Goal: Task Accomplishment & Management: Manage account settings

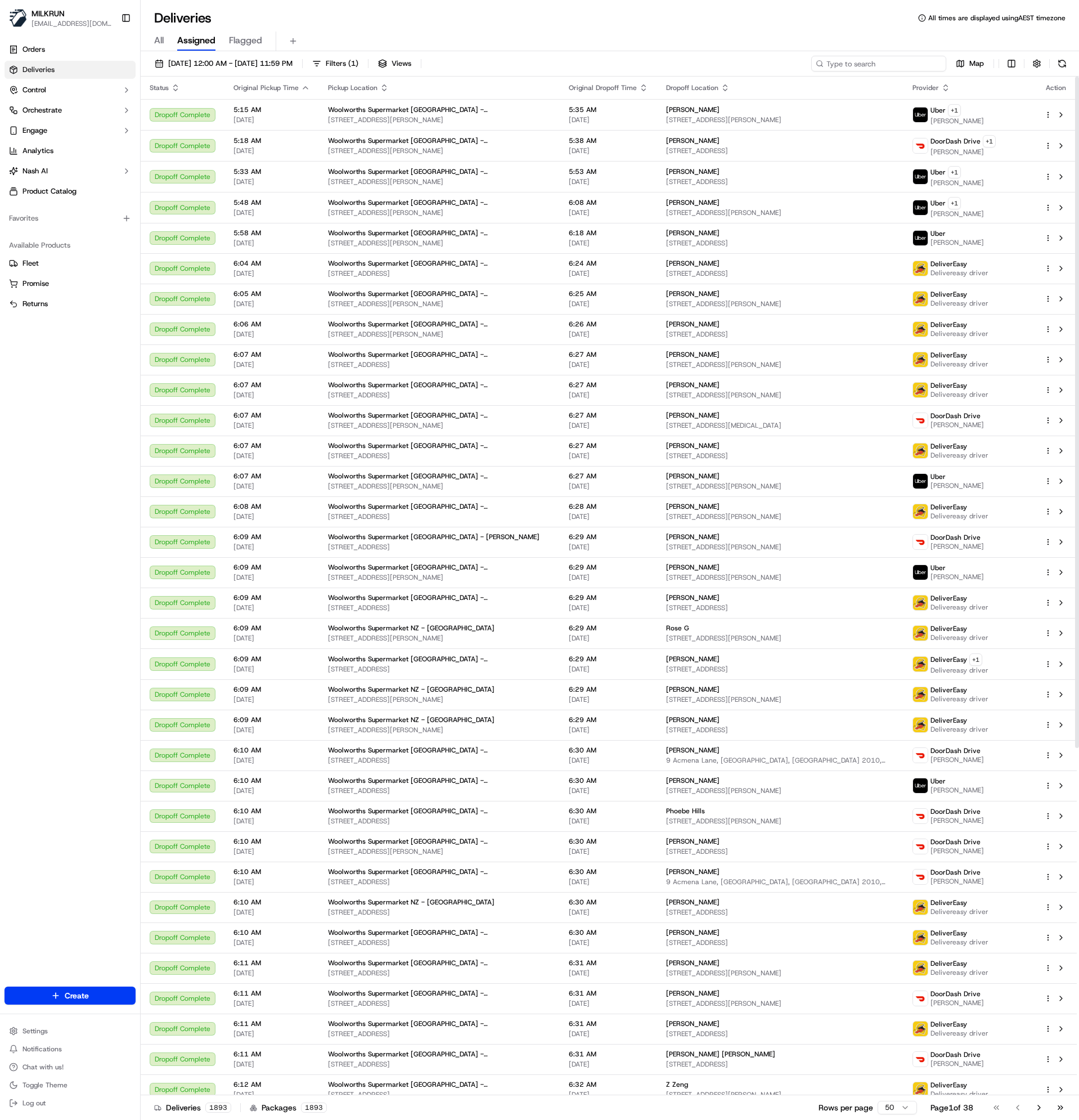
click at [883, 64] on input at bounding box center [879, 64] width 135 height 16
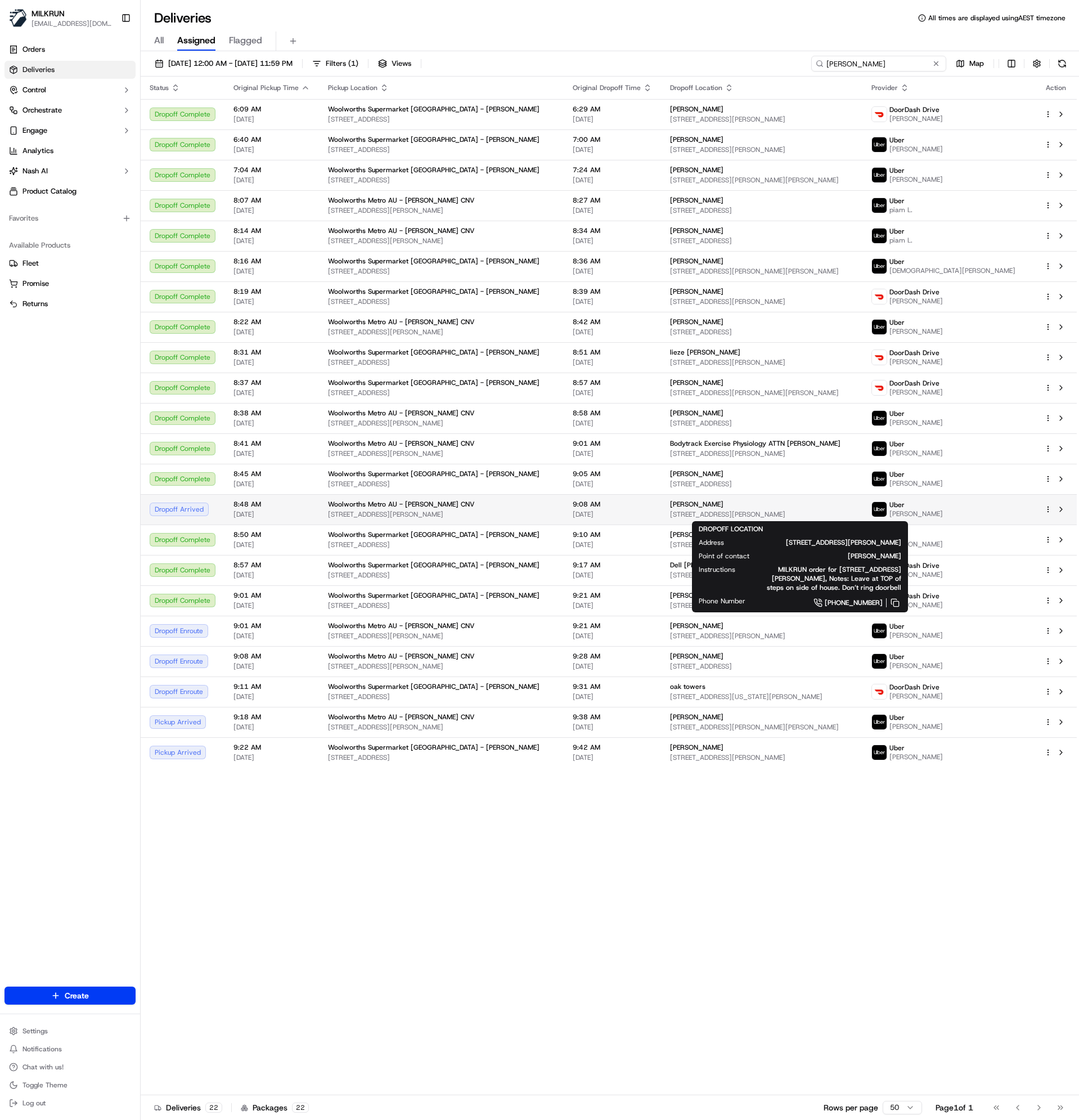
type input "kelvin grove"
click at [853, 509] on div "Elene Kyranakos 17 Gertrude St, Highgate Hill, QLD 4101, AU" at bounding box center [761, 509] width 183 height 19
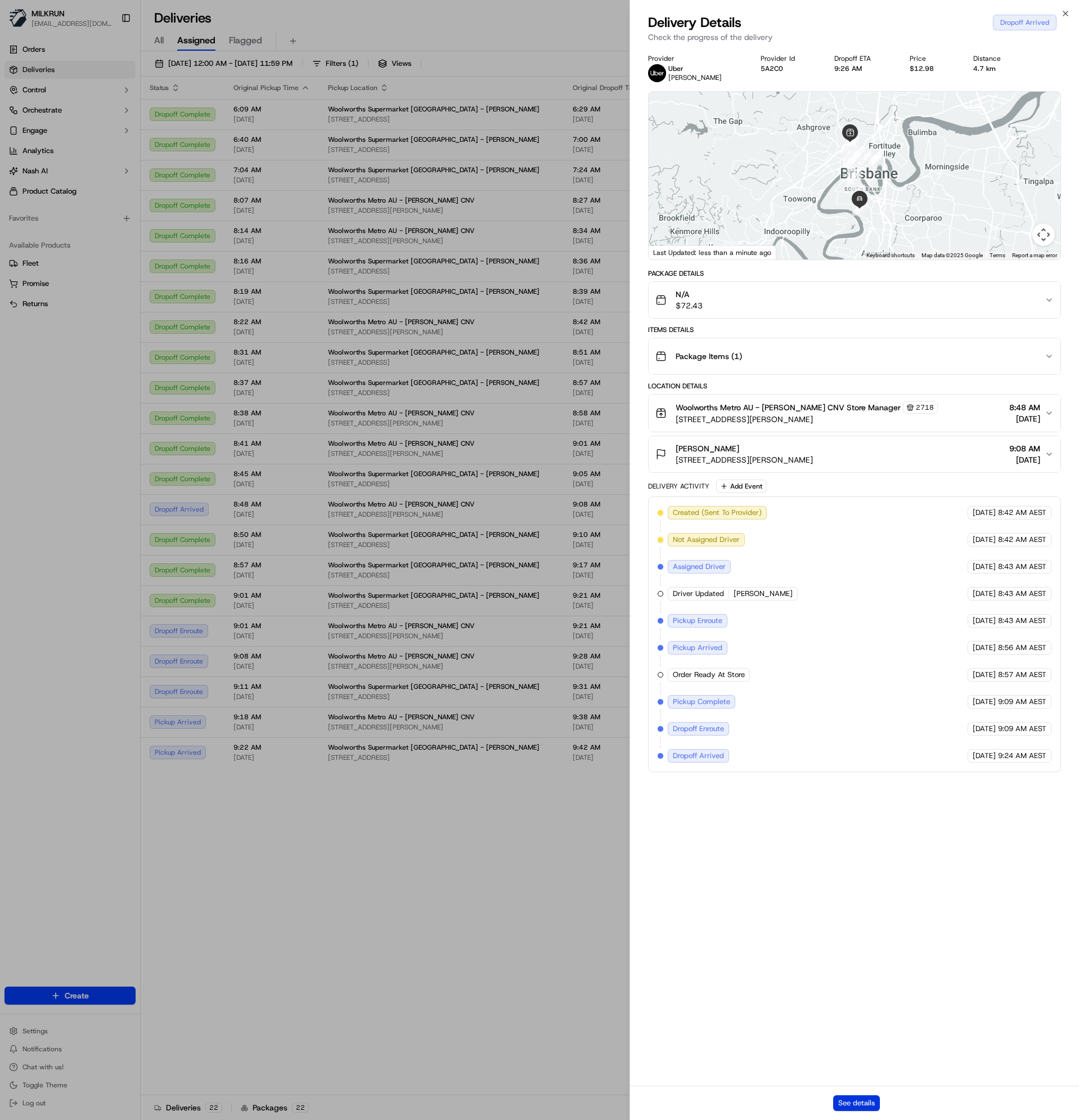
click at [859, 1104] on button "See details" at bounding box center [857, 1103] width 47 height 16
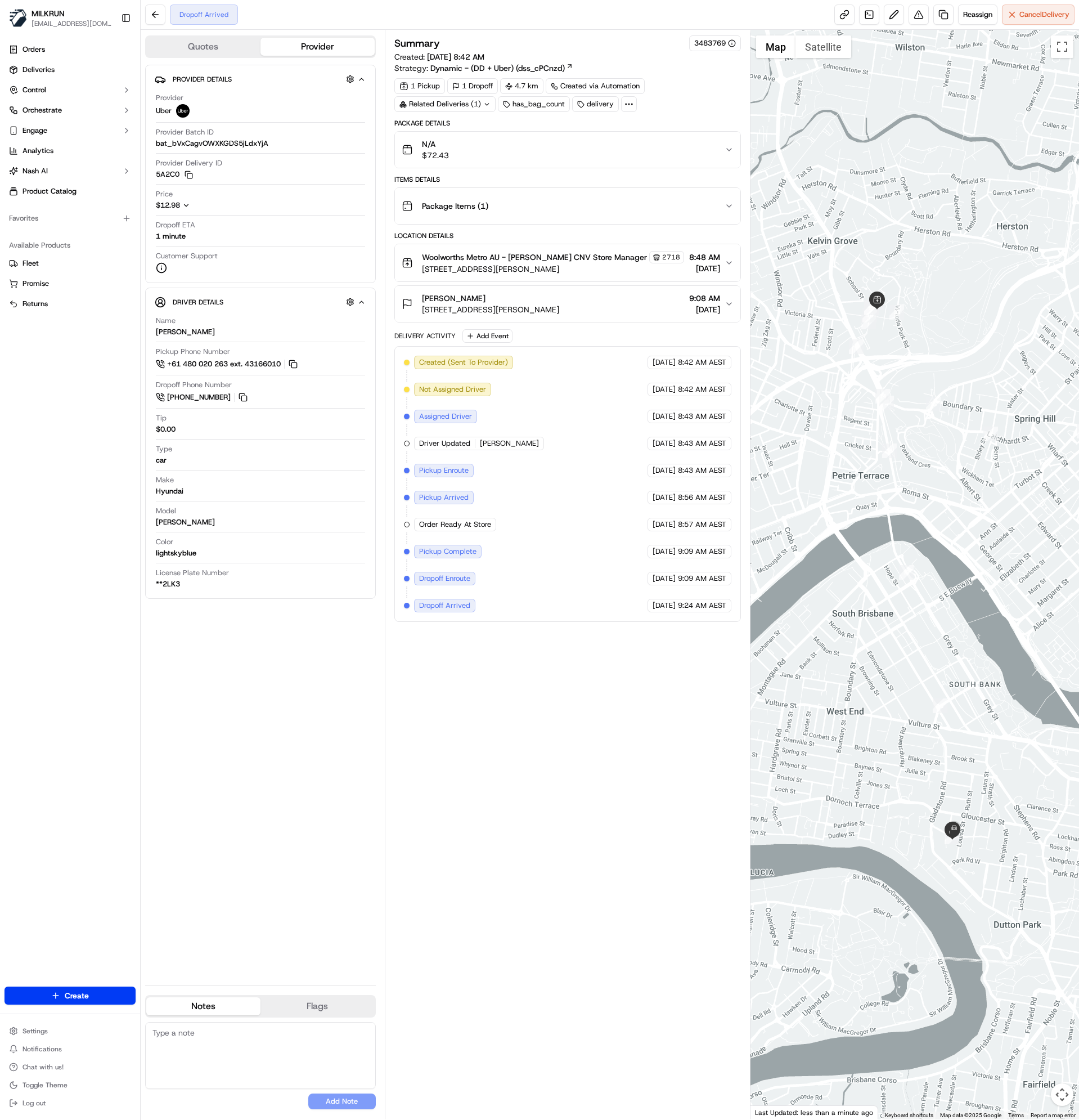
drag, startPoint x: 484, startPoint y: 300, endPoint x: 421, endPoint y: 301, distance: 63.0
click at [421, 301] on div "Elene Kyranakos 17 Gertrude St, Highgate Hill, QLD 4101, AU" at bounding box center [480, 304] width 157 height 23
copy span "[PERSON_NAME]"
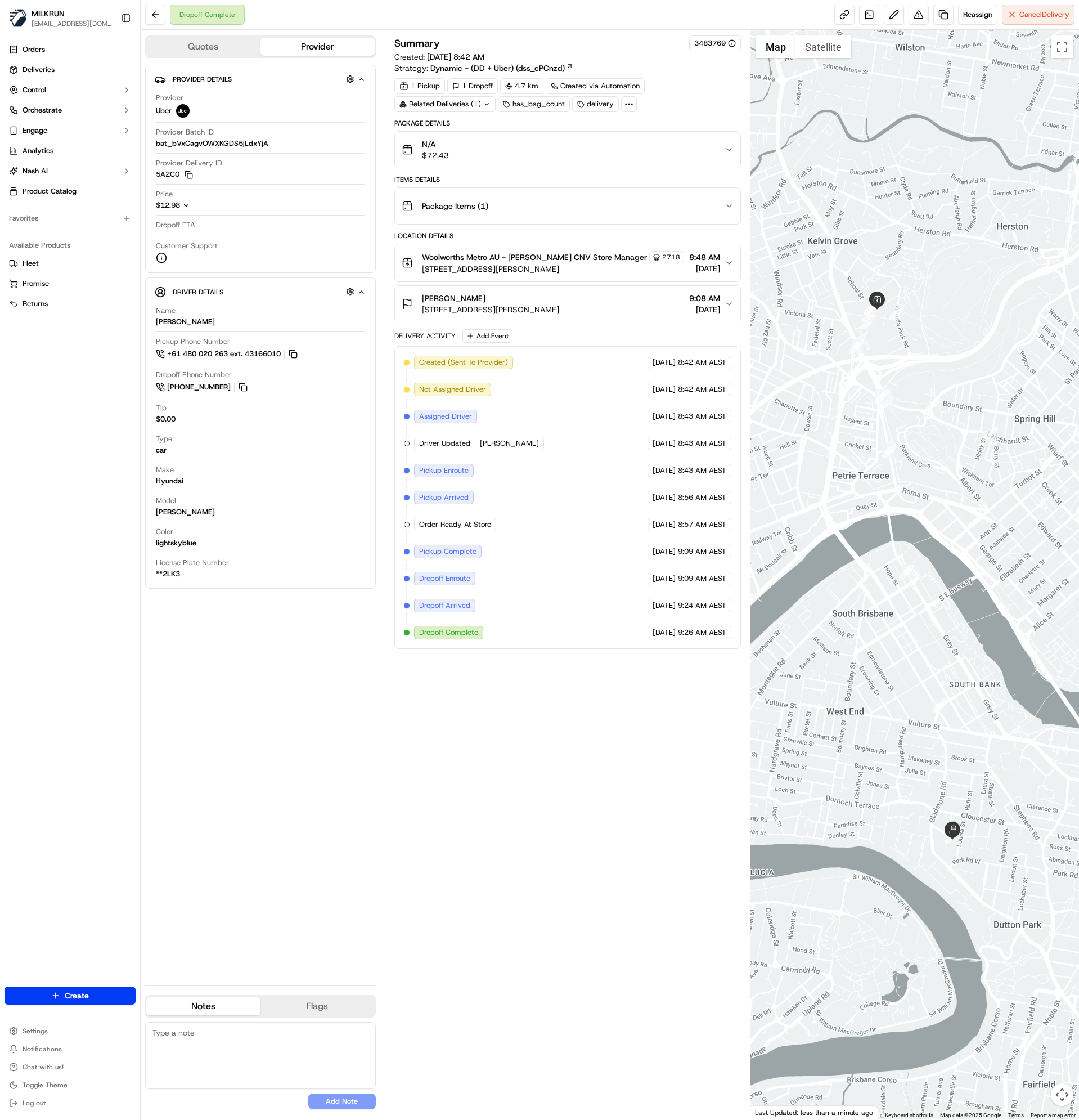
click at [516, 889] on div "Summary 3483769 Created: 23/09/2025 8:42 AM Strategy: Dynamic - (DD + Uber) (ds…" at bounding box center [568, 574] width 347 height 1078
click at [942, 10] on link at bounding box center [943, 14] width 20 height 20
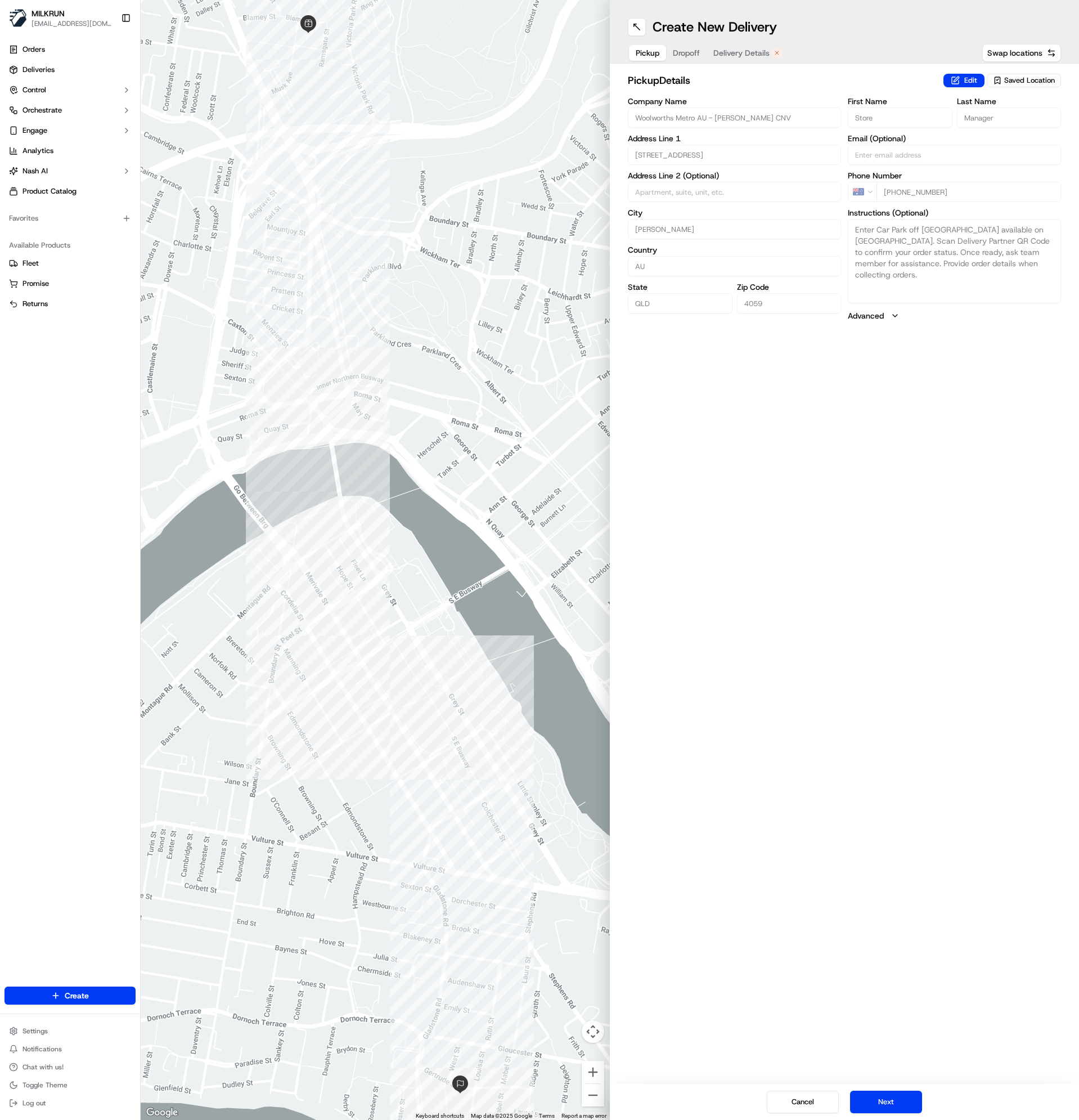
click at [898, 320] on icon "button" at bounding box center [895, 315] width 9 height 9
click at [897, 319] on icon "button" at bounding box center [895, 315] width 9 height 9
click at [900, 1099] on button "Next" at bounding box center [886, 1102] width 72 height 23
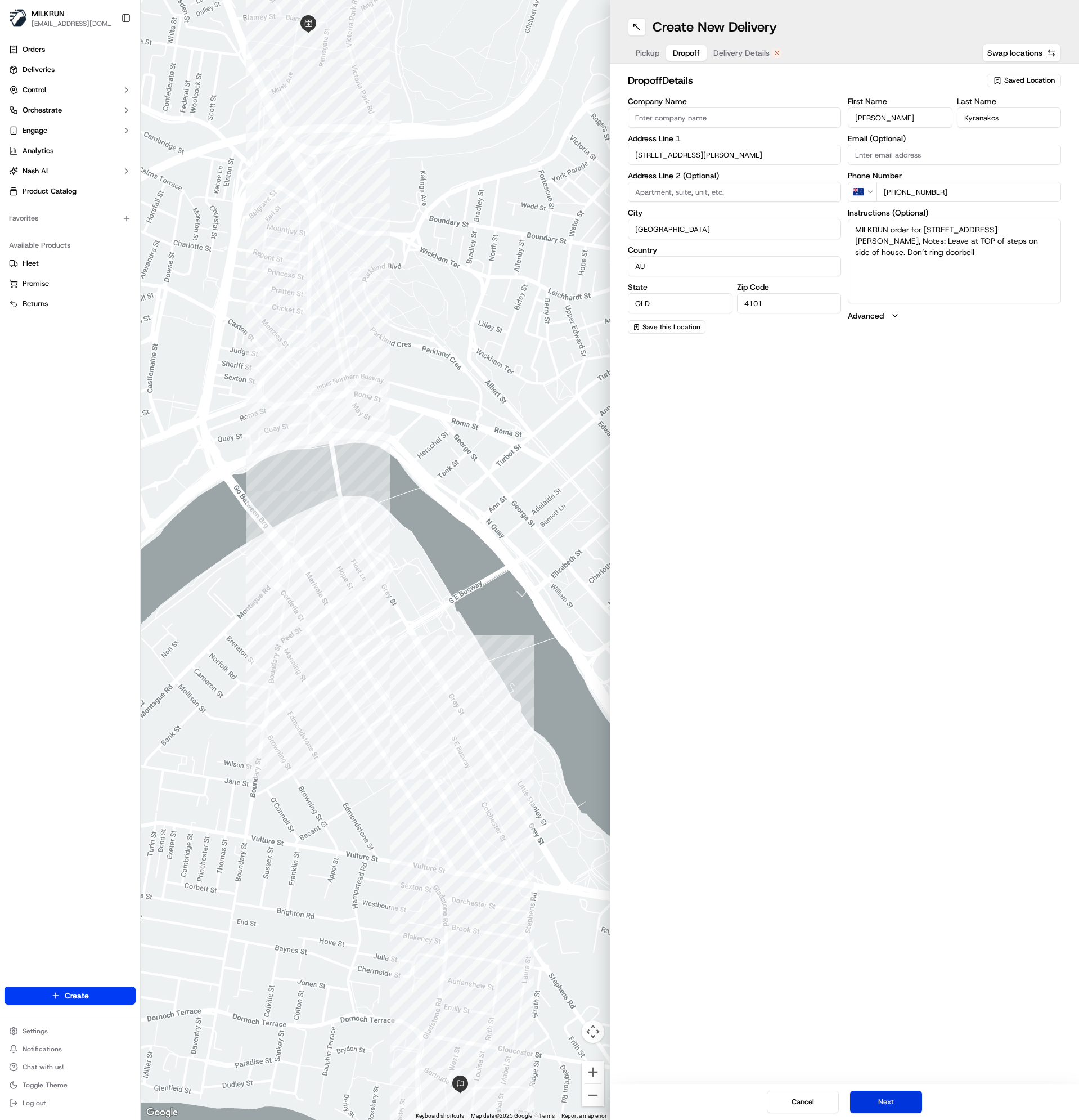
drag, startPoint x: 894, startPoint y: 1103, endPoint x: 888, endPoint y: 1099, distance: 7.2
click at [893, 1103] on button "Next" at bounding box center [886, 1102] width 72 height 23
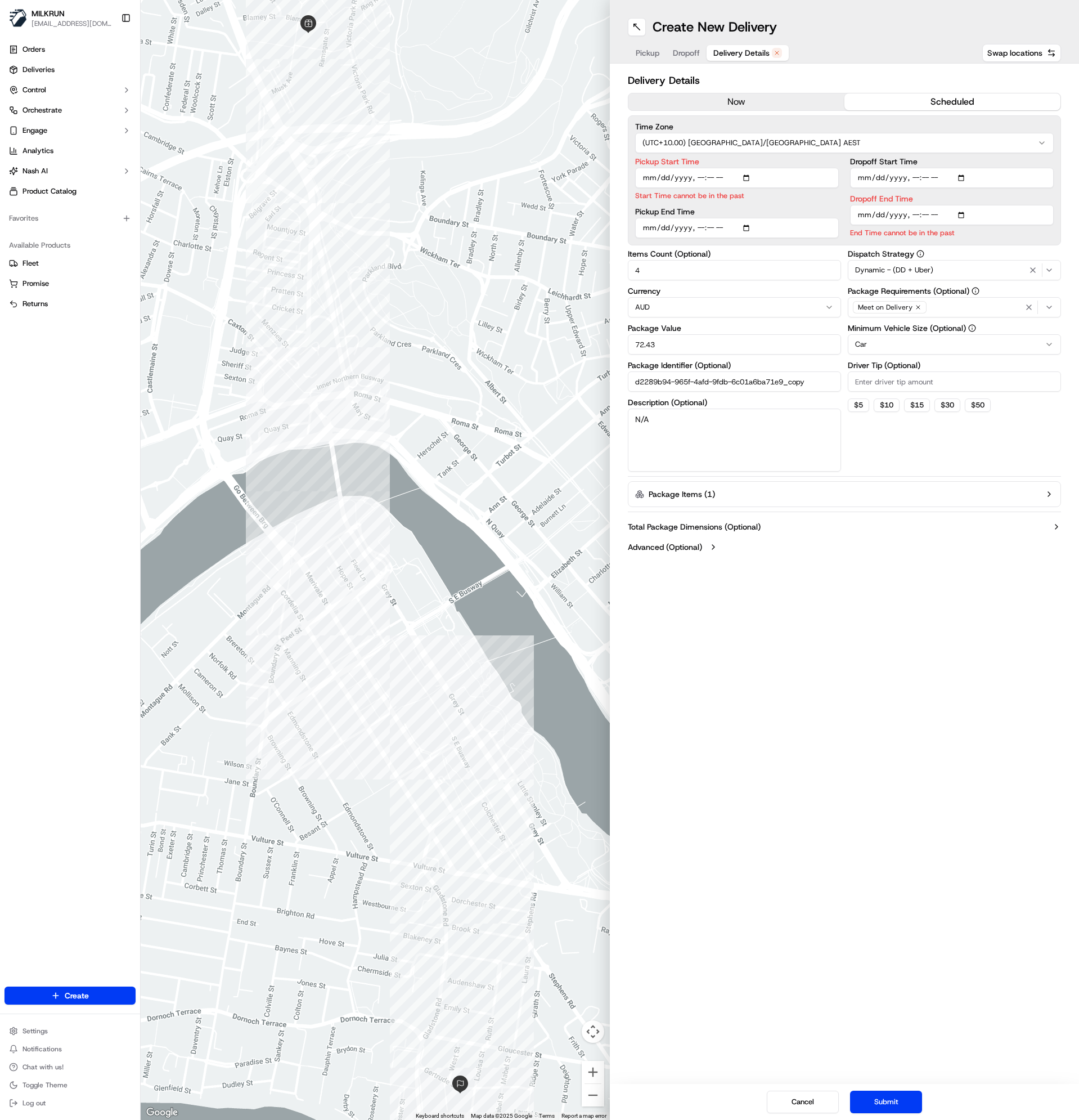
click at [699, 99] on button "now" at bounding box center [736, 102] width 216 height 17
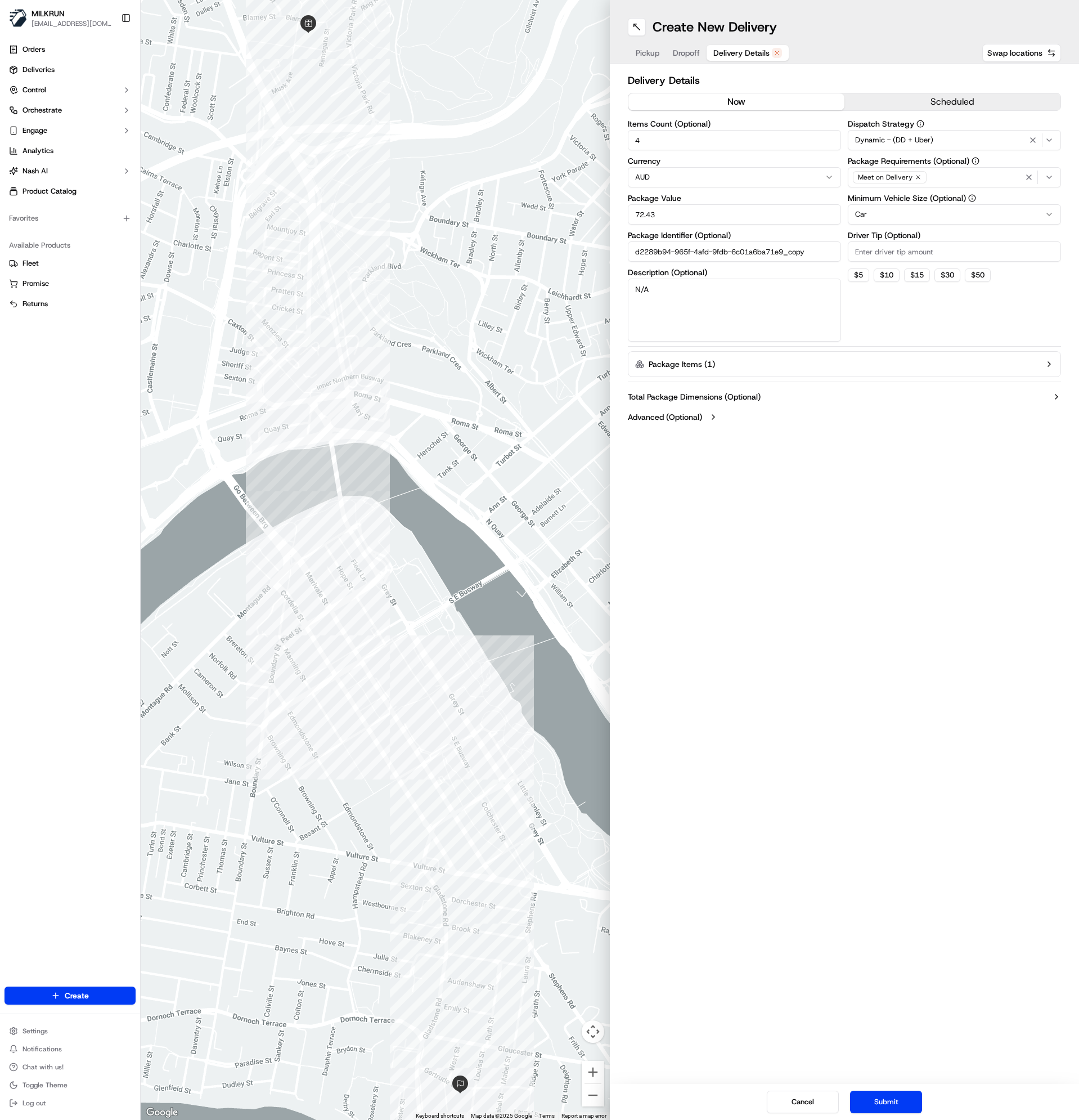
drag, startPoint x: 675, startPoint y: 287, endPoint x: 627, endPoint y: 291, distance: 48.2
click at [627, 291] on div "Delivery Details now scheduled Items Count (Optional) 4 Currency AUD Package Va…" at bounding box center [844, 250] width 469 height 372
type textarea "BLAS"
click at [900, 1105] on button "Submit" at bounding box center [886, 1102] width 72 height 23
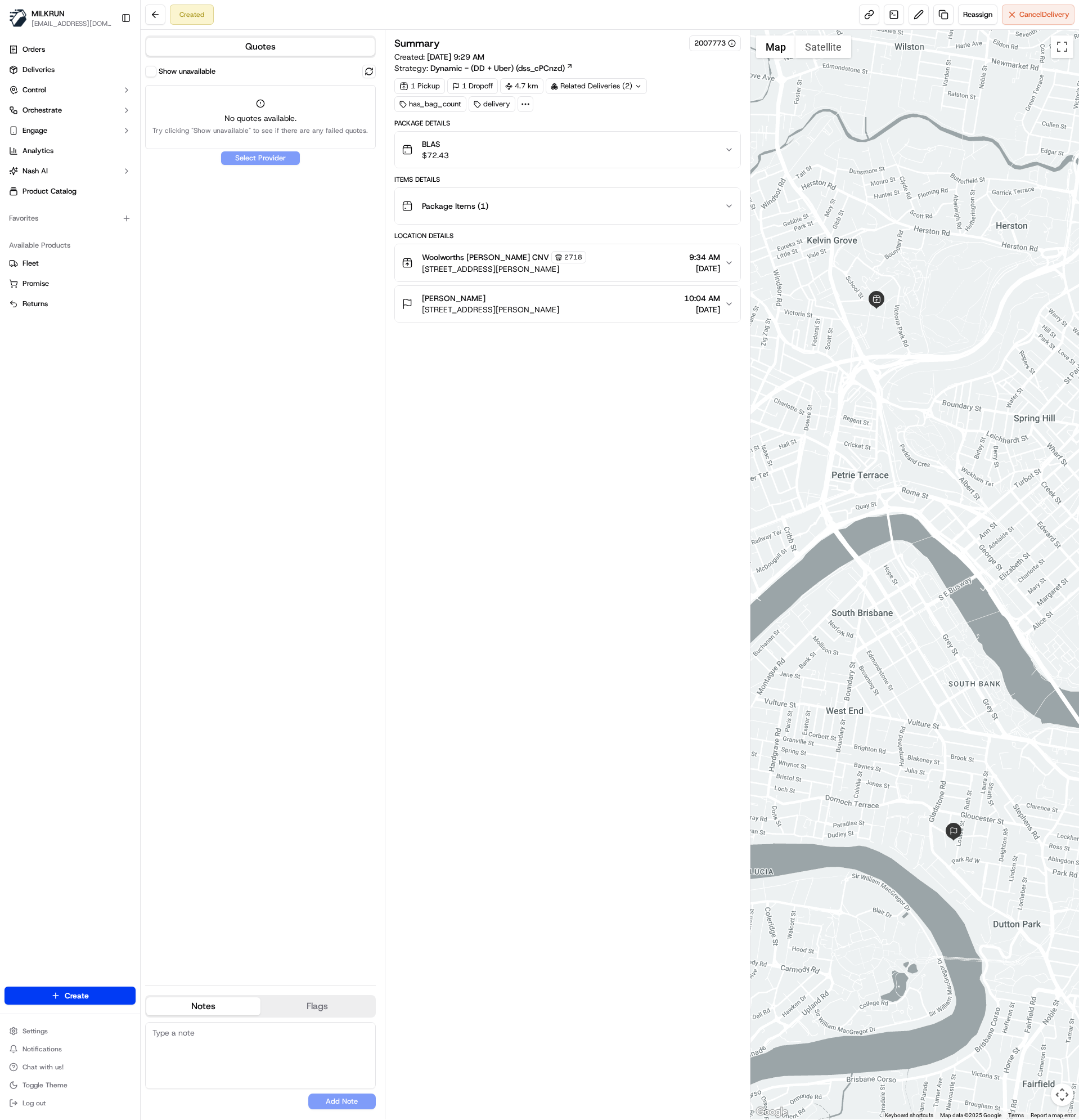
click at [270, 99] on div "No quotes available. Try clicking "Show unavailable" to see if there are any fa…" at bounding box center [260, 117] width 231 height 64
click at [367, 73] on button at bounding box center [369, 72] width 13 height 13
click at [178, 72] on label "Show unavailable" at bounding box center [187, 71] width 57 height 10
click at [156, 72] on button "Show unavailable" at bounding box center [151, 72] width 11 height 11
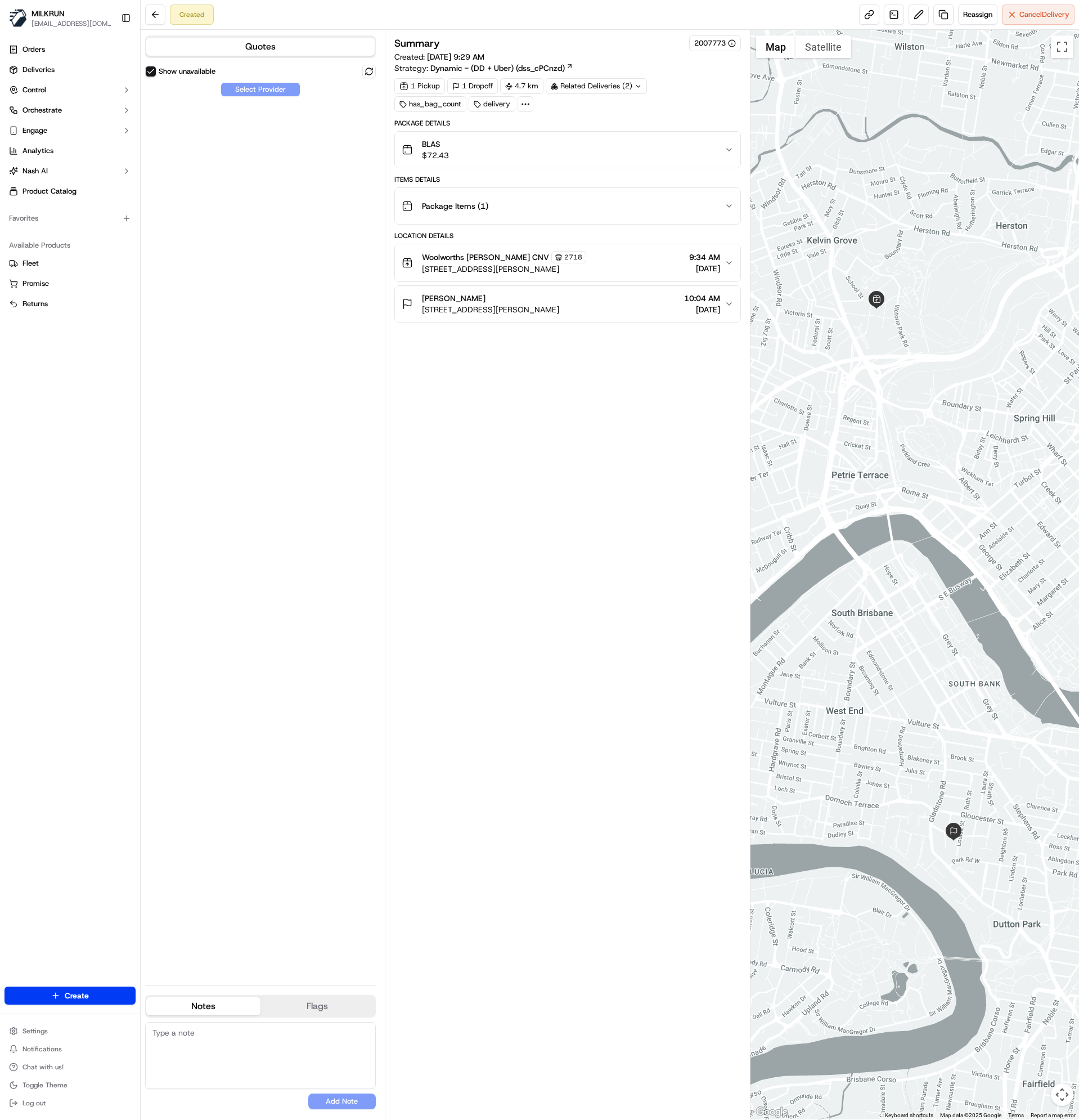
click at [178, 73] on label "Show unavailable" at bounding box center [187, 71] width 57 height 10
click at [156, 73] on button "Show unavailable" at bounding box center [151, 72] width 11 height 11
click at [372, 73] on button at bounding box center [369, 72] width 13 height 13
click at [364, 72] on button at bounding box center [369, 72] width 13 height 13
click at [367, 72] on button at bounding box center [369, 72] width 13 height 13
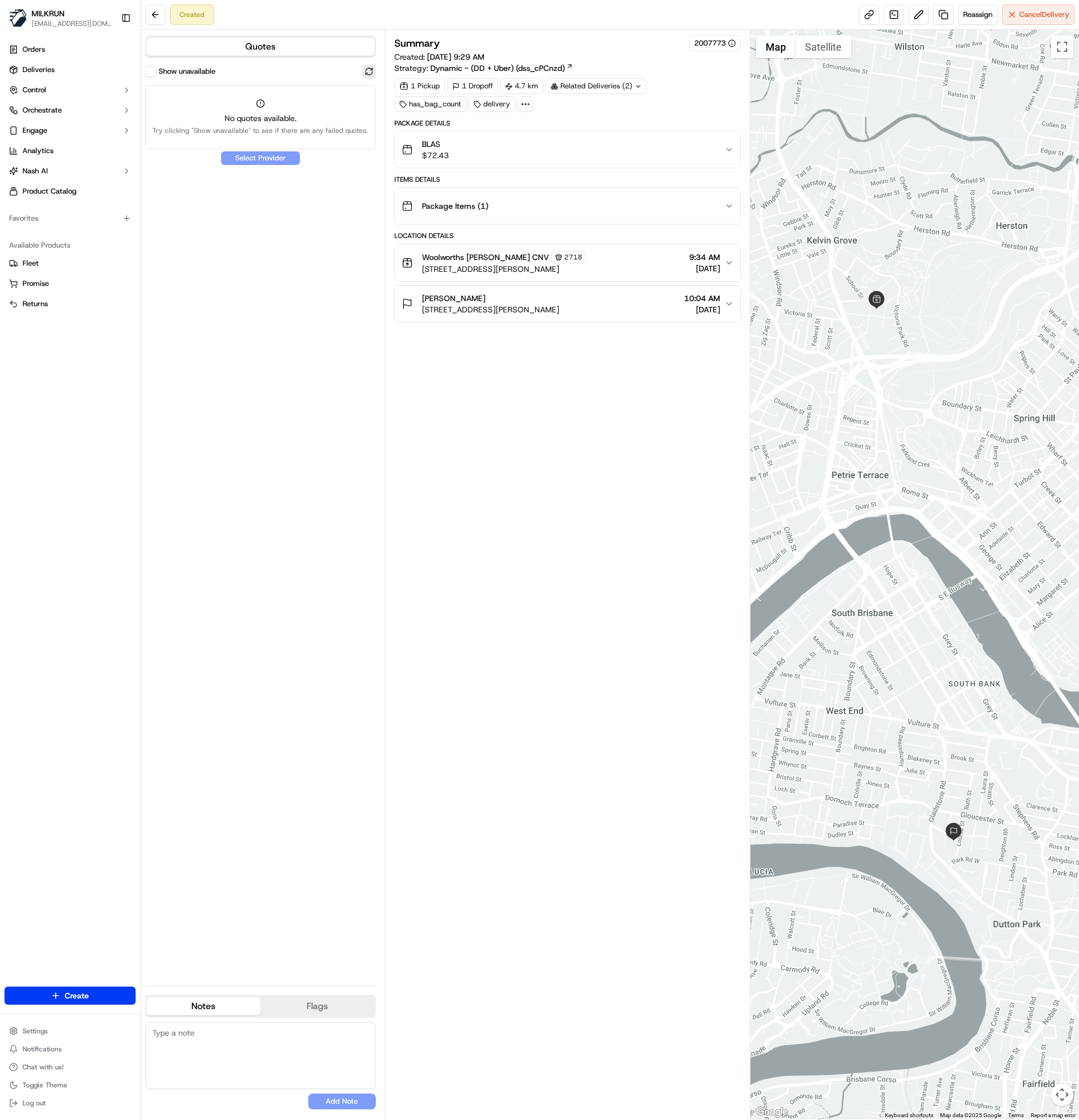
click at [368, 70] on button at bounding box center [369, 72] width 13 height 13
click at [159, 15] on button at bounding box center [155, 14] width 20 height 20
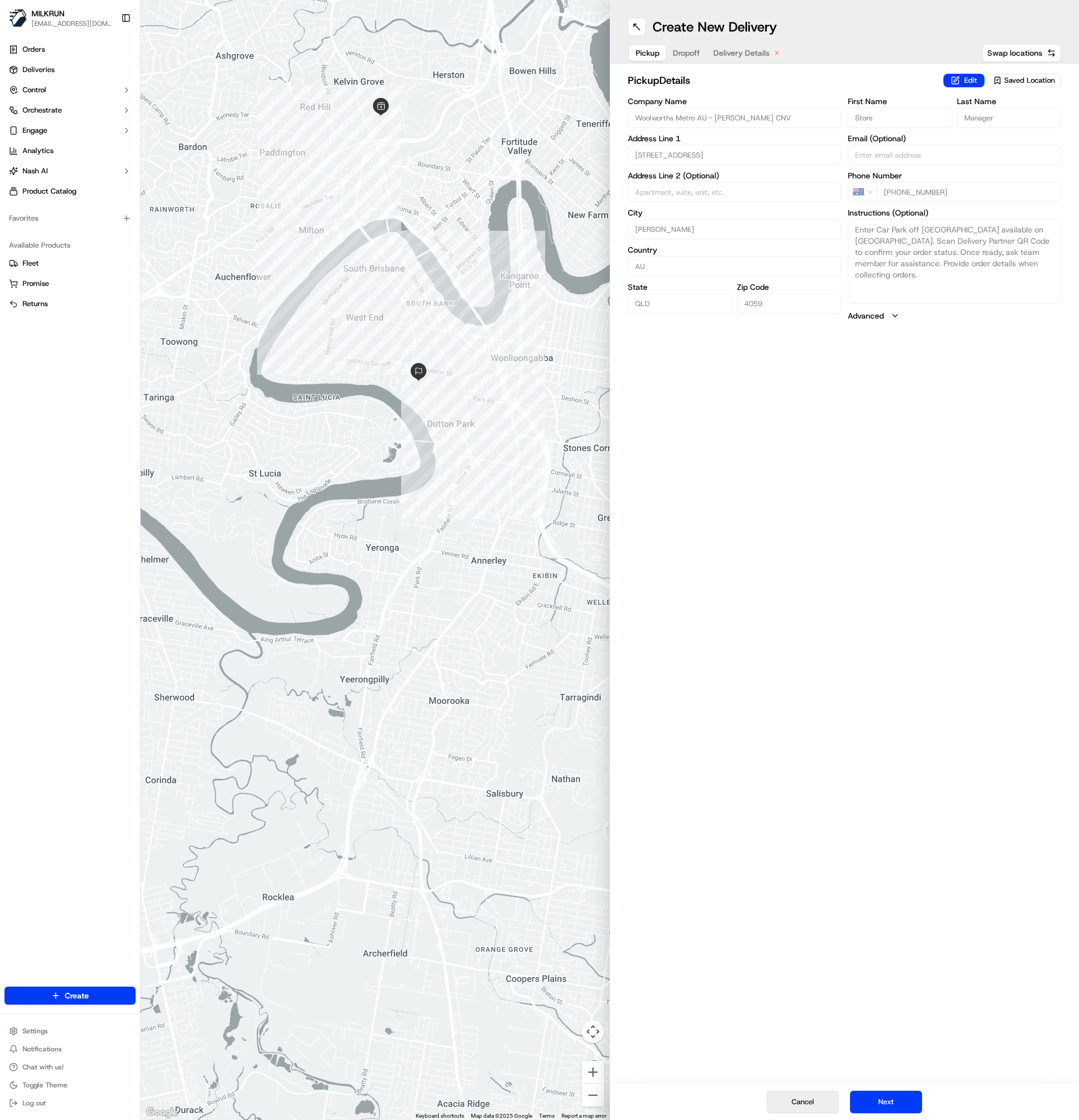
click at [803, 1096] on button "Cancel" at bounding box center [803, 1102] width 72 height 23
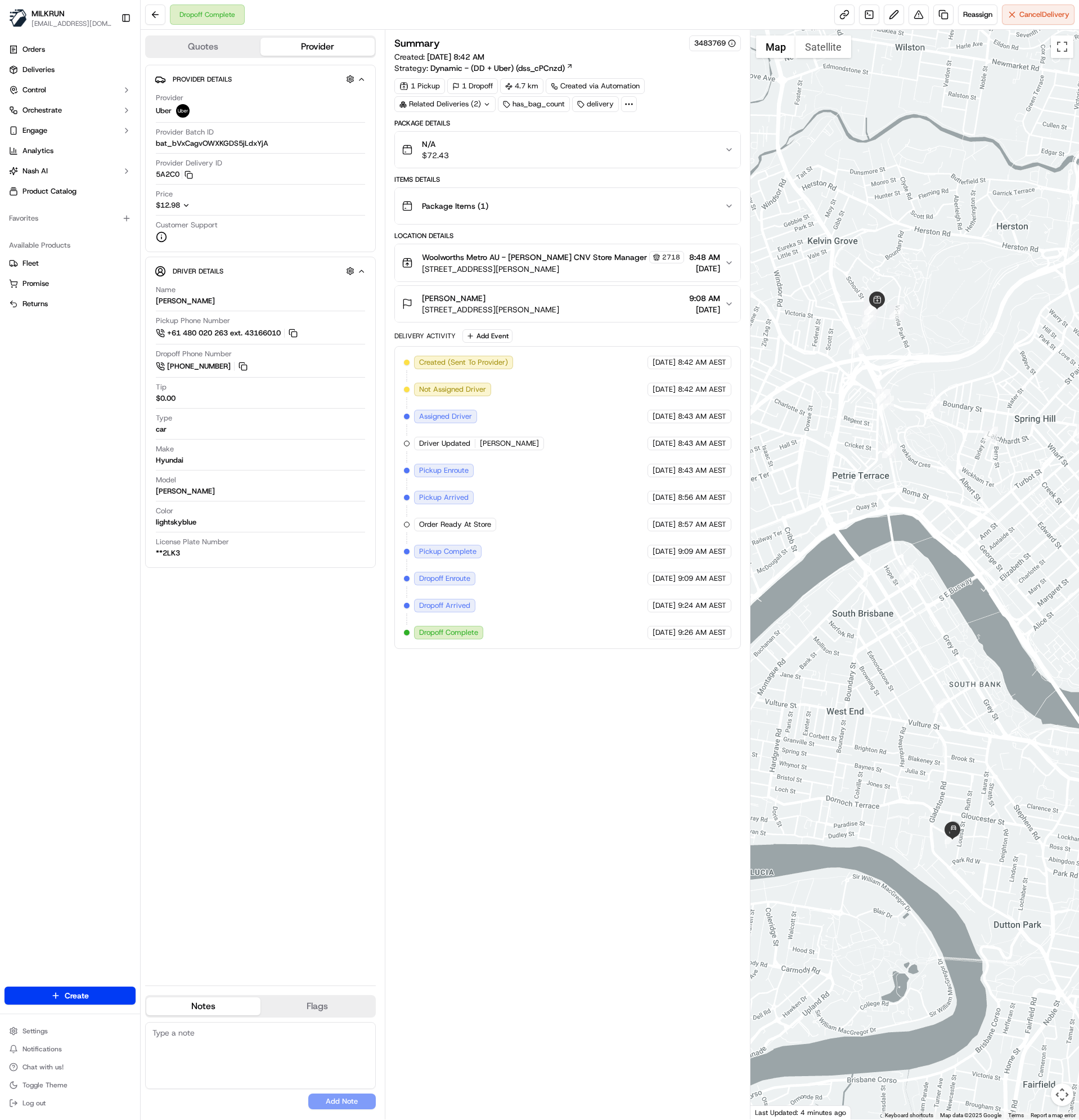
drag, startPoint x: 530, startPoint y: 836, endPoint x: 336, endPoint y: 765, distance: 206.6
click at [529, 836] on div "Summary 3483769 Created: 23/09/2025 8:42 AM Strategy: Dynamic - (DD + Uber) (ds…" at bounding box center [568, 574] width 347 height 1078
drag, startPoint x: 295, startPoint y: 685, endPoint x: 239, endPoint y: 656, distance: 63.1
click at [293, 683] on div "Provider Details Hidden ( 3 ) Provider Uber Provider Batch ID bat_bVxCagvOWXKGD…" at bounding box center [260, 521] width 231 height 912
click at [936, 17] on link at bounding box center [943, 14] width 20 height 20
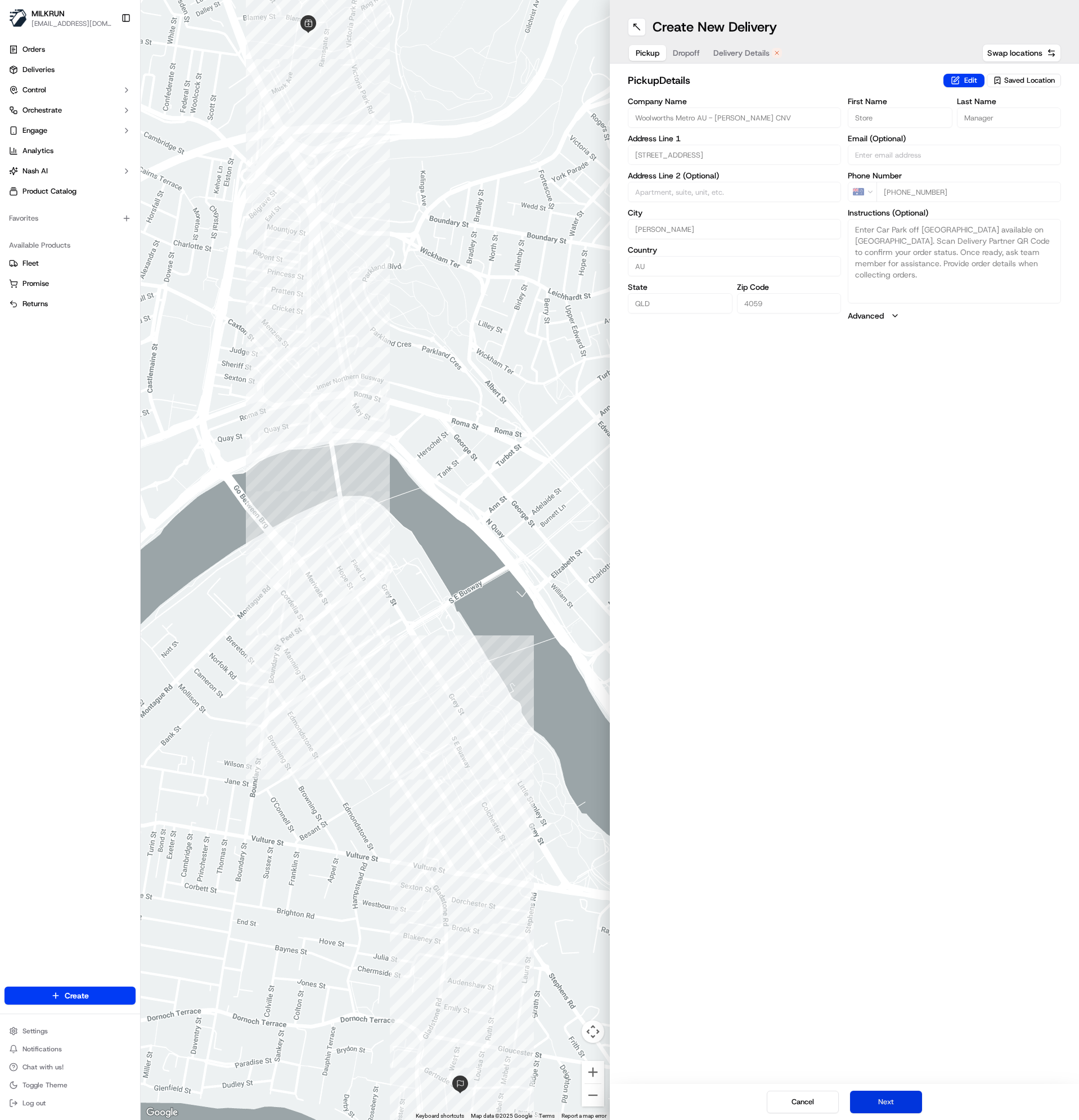
click at [905, 1099] on button "Next" at bounding box center [886, 1102] width 72 height 23
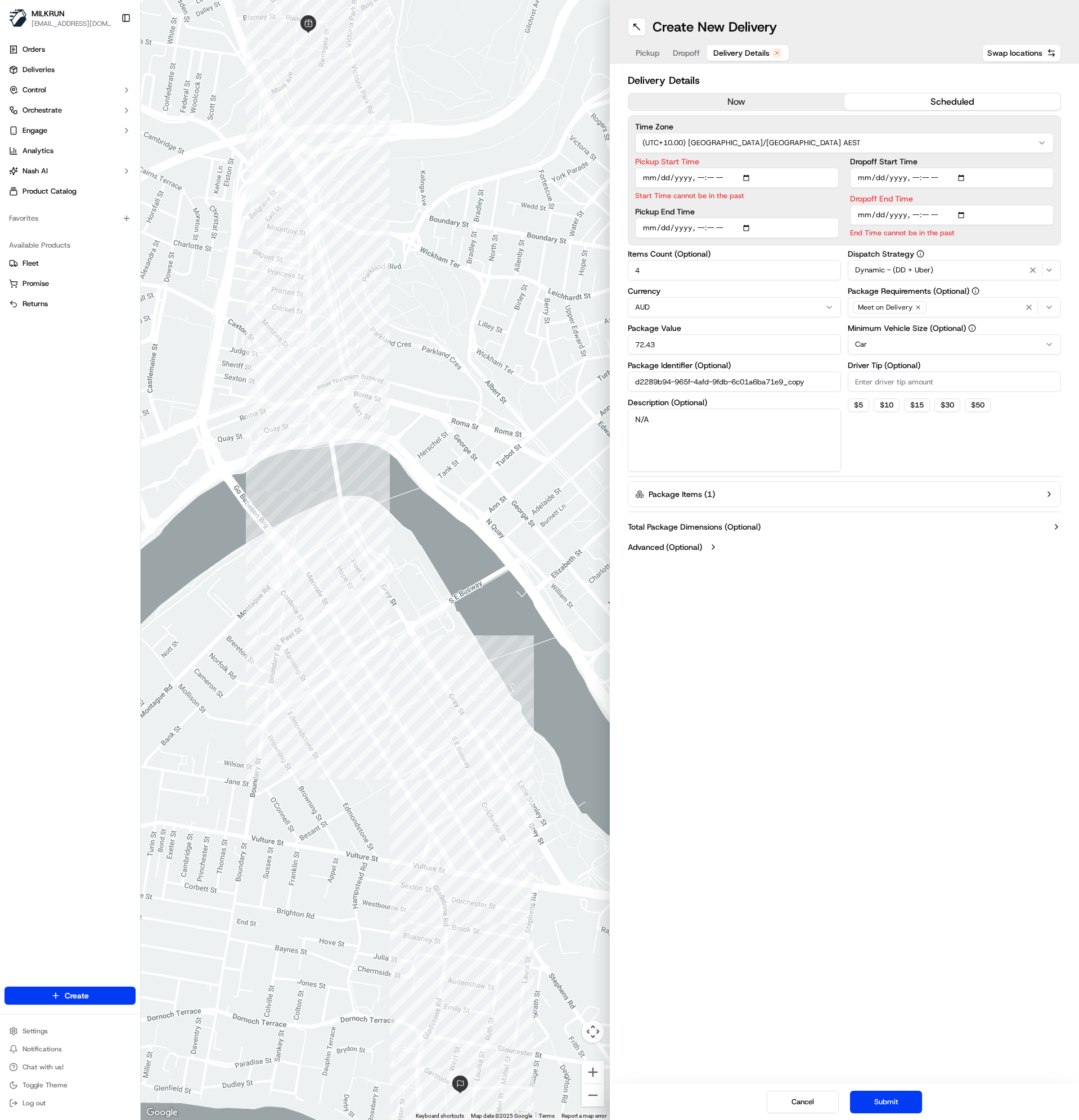
click at [727, 99] on button "now" at bounding box center [736, 102] width 216 height 17
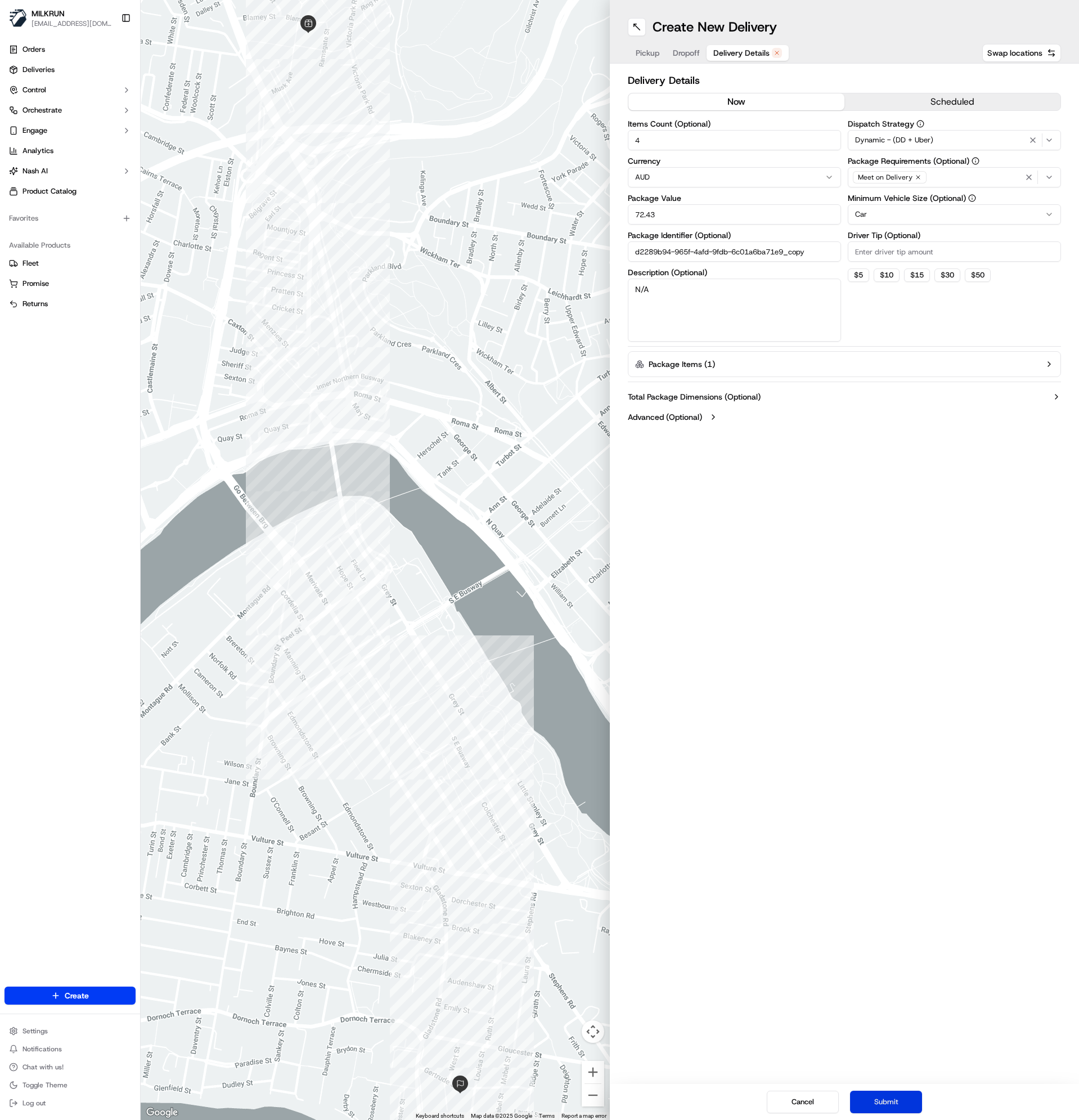
click at [897, 1100] on button "Submit" at bounding box center [886, 1102] width 72 height 23
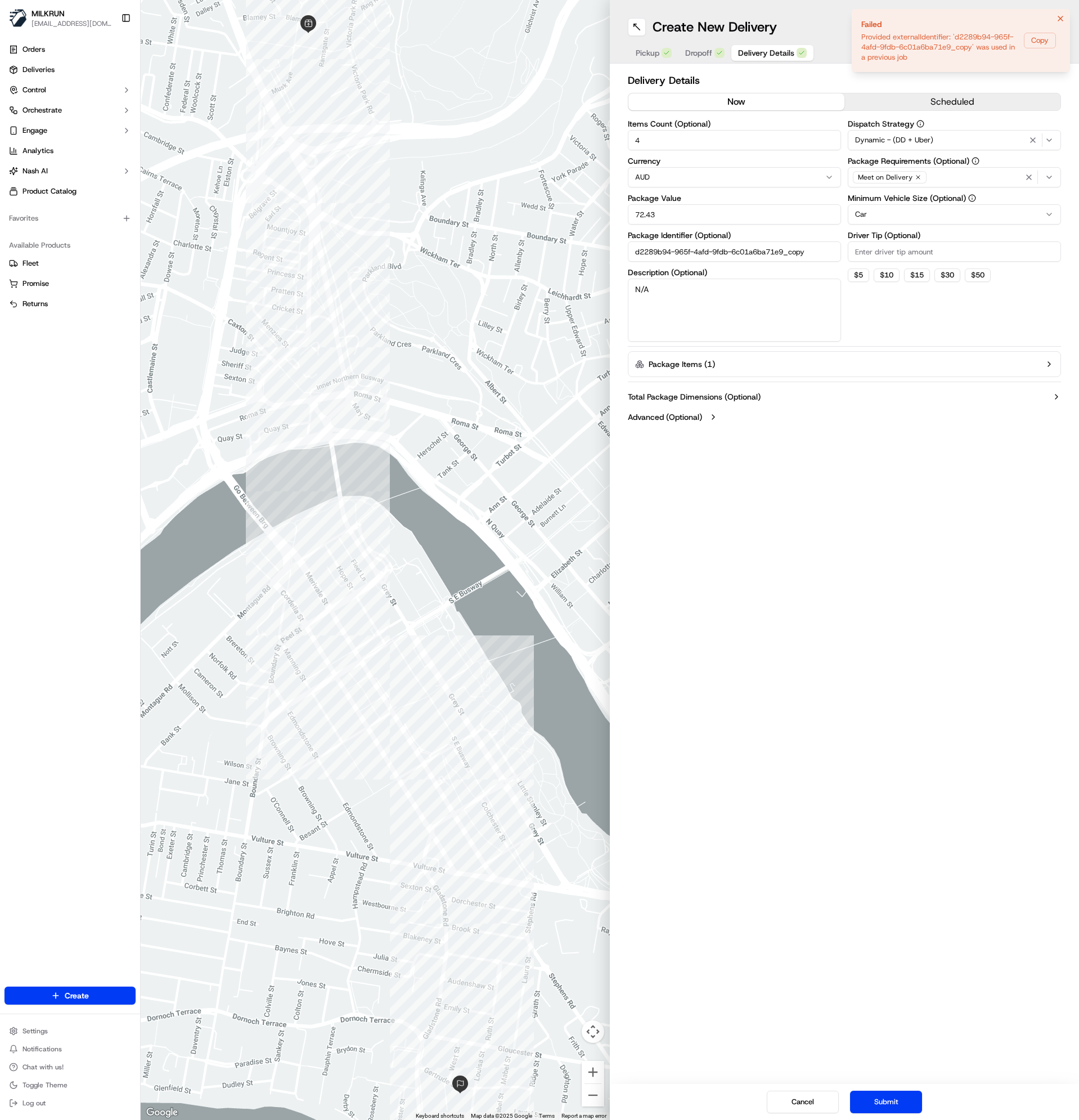
click at [1061, 19] on icon "Notifications (F8)" at bounding box center [1060, 18] width 4 height 4
click at [988, 20] on div "Create New Delivery" at bounding box center [844, 26] width 434 height 18
click at [900, 1102] on button "Submit" at bounding box center [886, 1102] width 72 height 23
click at [878, 772] on div "Create New Delivery Pickup Dropoff Delivery Details Swap locations Delivery Det…" at bounding box center [844, 560] width 469 height 1120
click at [791, 1096] on button "Cancel" at bounding box center [803, 1102] width 72 height 23
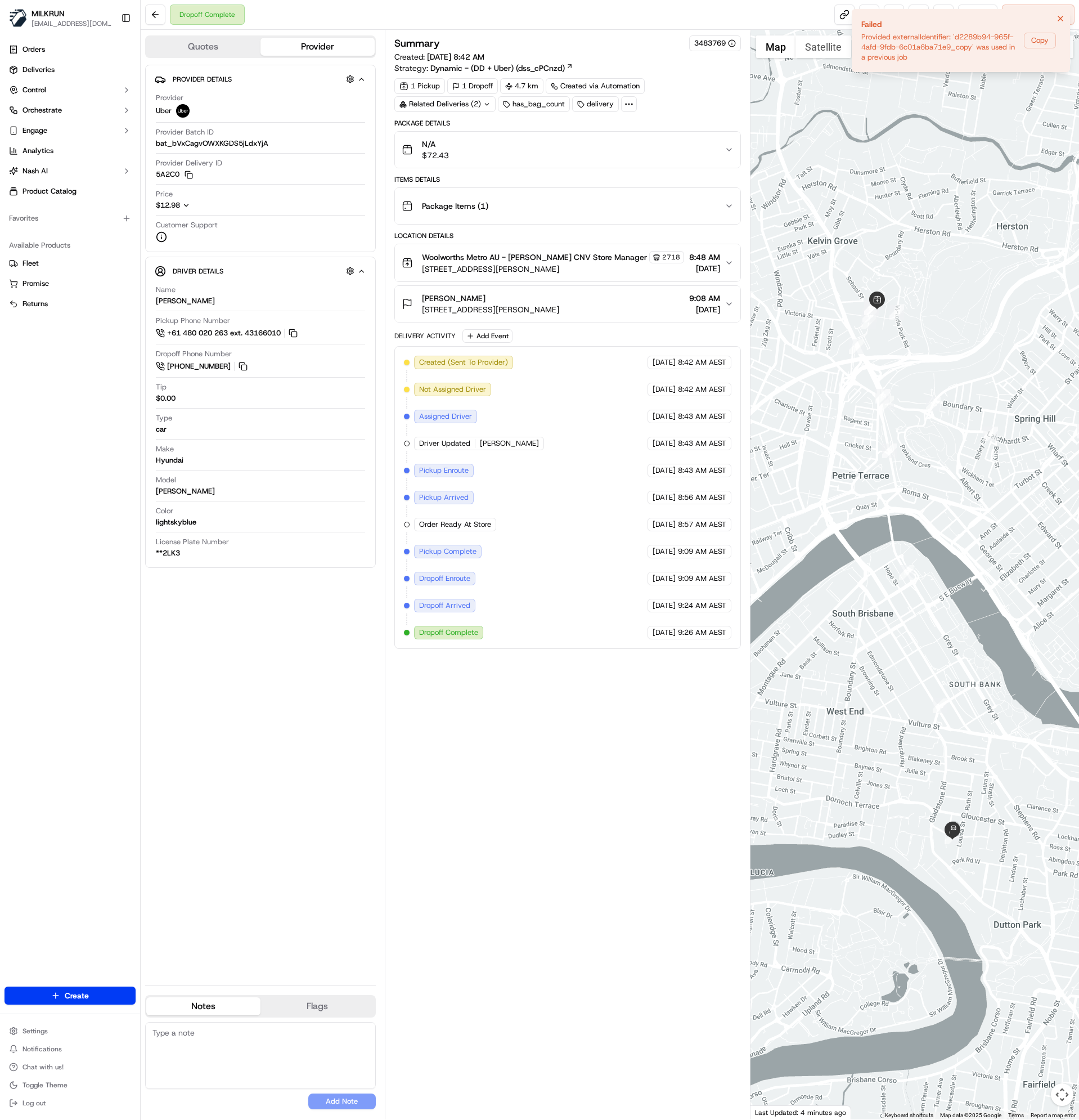
click at [544, 869] on div "Summary 3483769 Created: 23/09/2025 8:42 AM Strategy: Dynamic - (DD + Uber) (ds…" at bounding box center [568, 574] width 347 height 1078
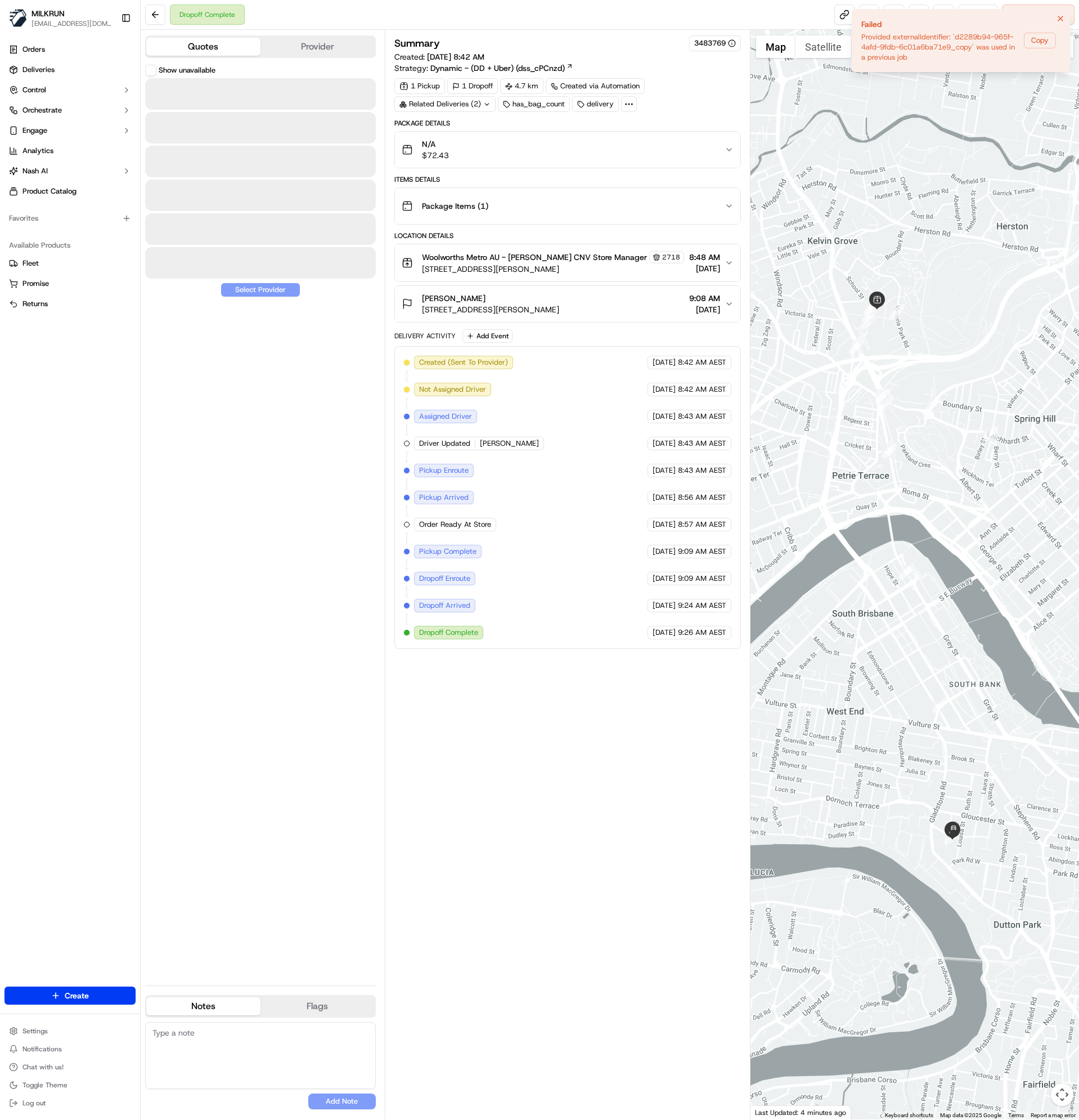
click at [206, 45] on button "Quotes" at bounding box center [203, 47] width 115 height 18
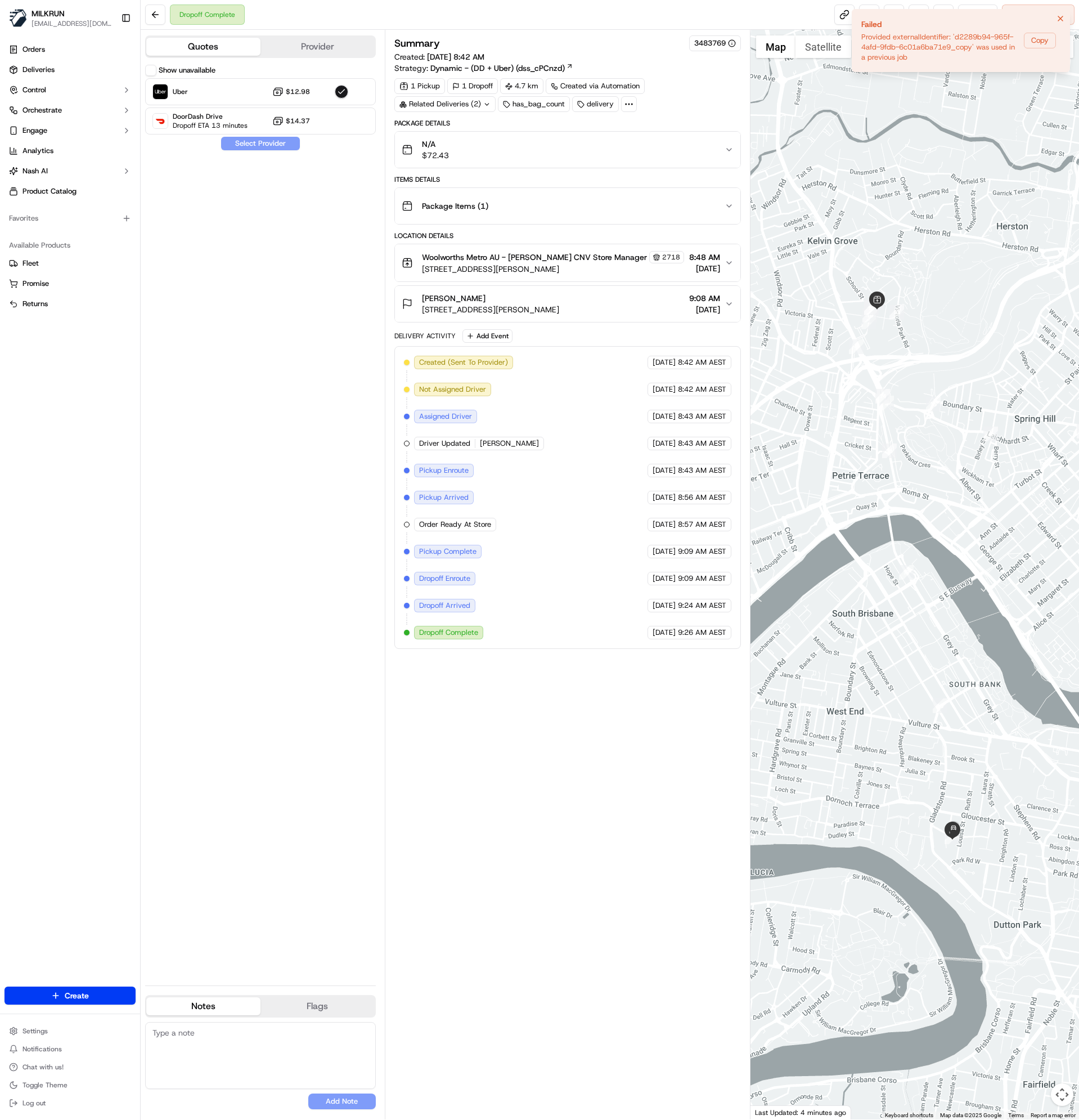
click at [291, 49] on button "Provider" at bounding box center [317, 47] width 115 height 18
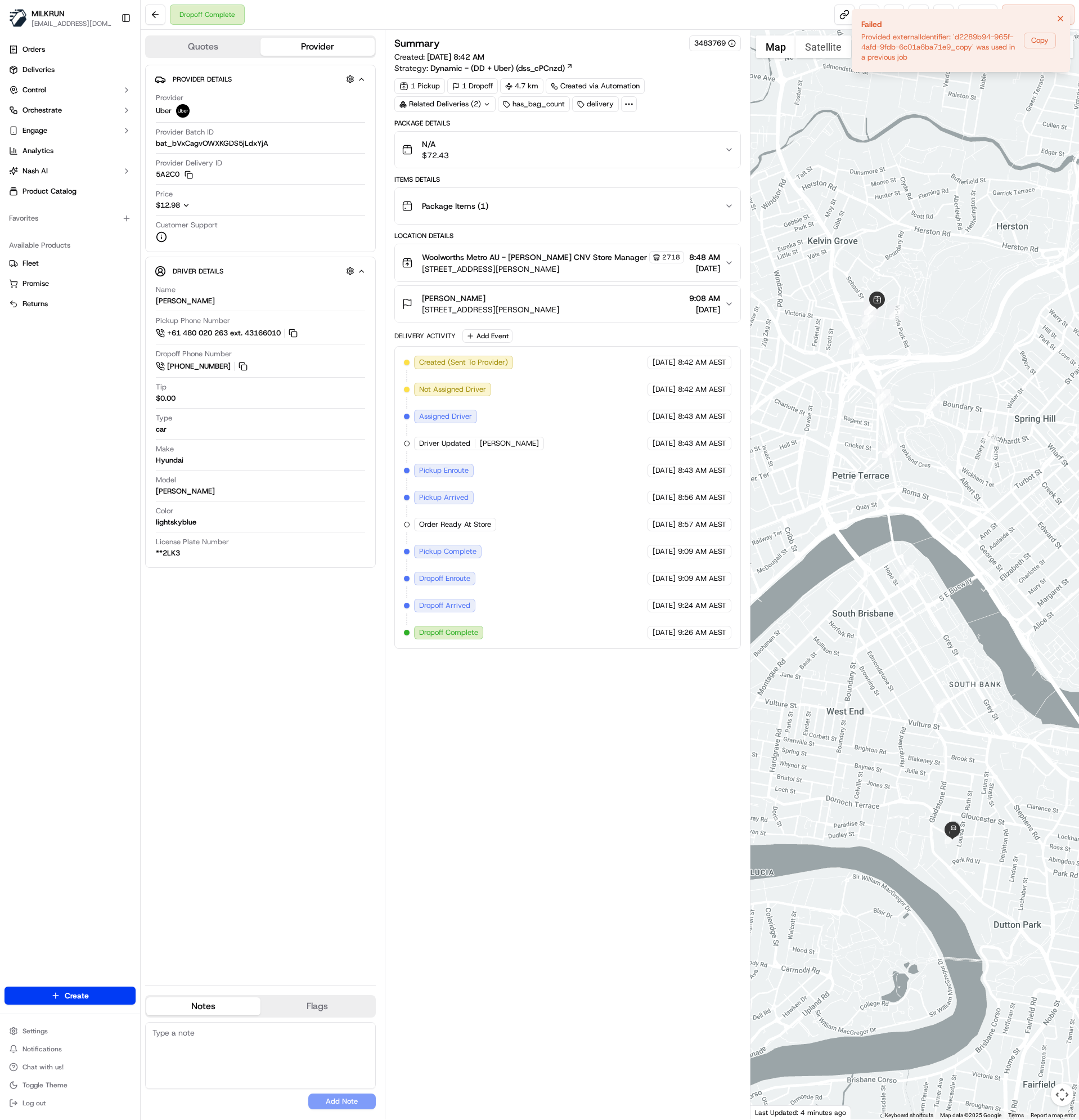
click at [475, 908] on div "Summary 3483769 Created: 23/09/2025 8:42 AM Strategy: Dynamic - (DD + Uber) (ds…" at bounding box center [568, 574] width 347 height 1078
click at [494, 13] on div "Dropoff Complete Reassign Cancel Delivery" at bounding box center [610, 15] width 939 height 30
click at [596, 819] on div "Summary 3483769 Created: 23/09/2025 8:42 AM Strategy: Dynamic - (DD + Uber) (ds…" at bounding box center [568, 574] width 347 height 1078
click at [400, 787] on div "Summary 3483769 Created: 23/09/2025 8:42 AM Strategy: Dynamic - (DD + Uber) (ds…" at bounding box center [568, 574] width 347 height 1078
click at [938, 16] on link at bounding box center [943, 14] width 20 height 20
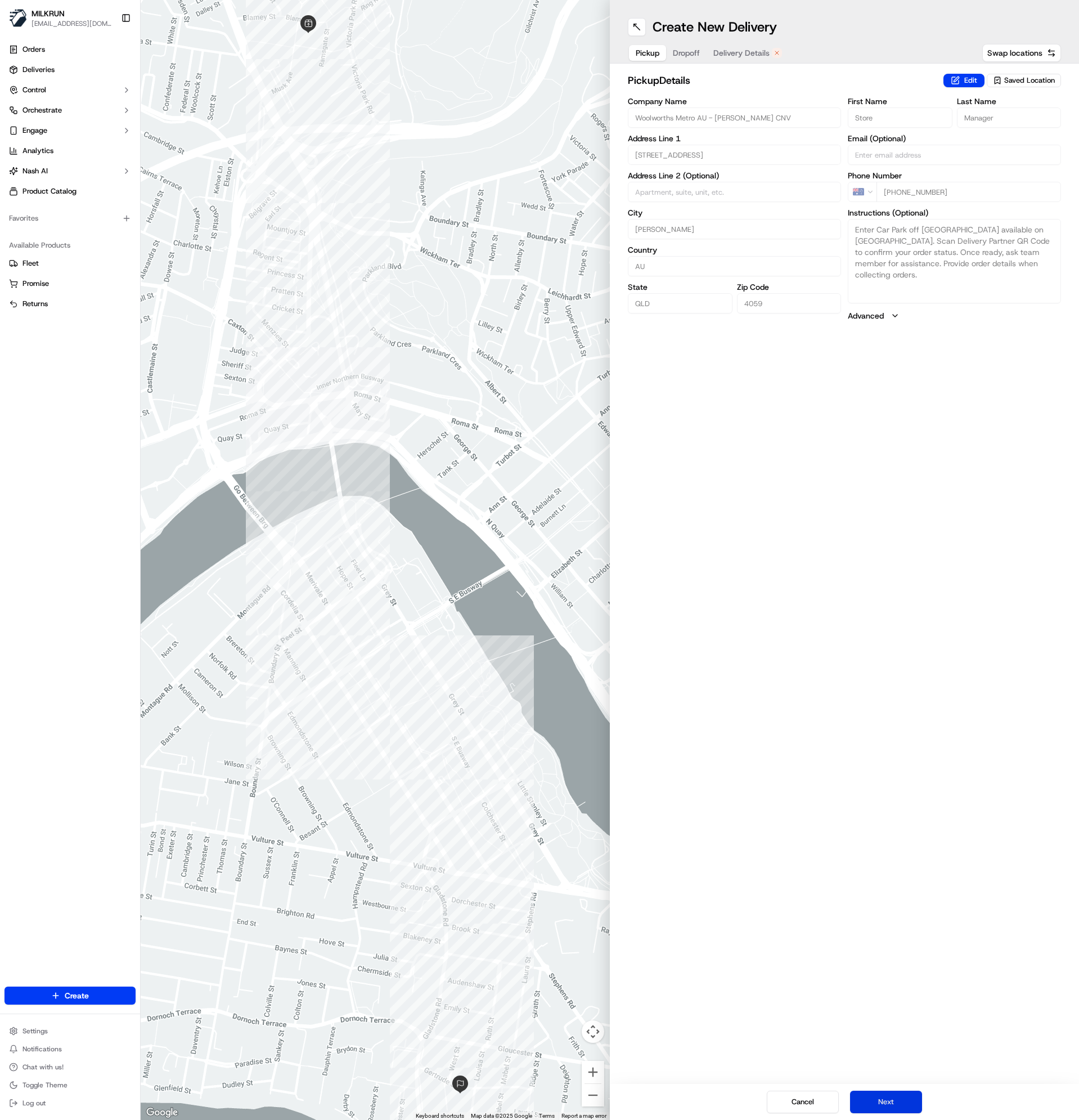
click at [875, 1095] on button "Next" at bounding box center [886, 1102] width 72 height 23
click at [897, 1104] on button "Next" at bounding box center [886, 1102] width 72 height 23
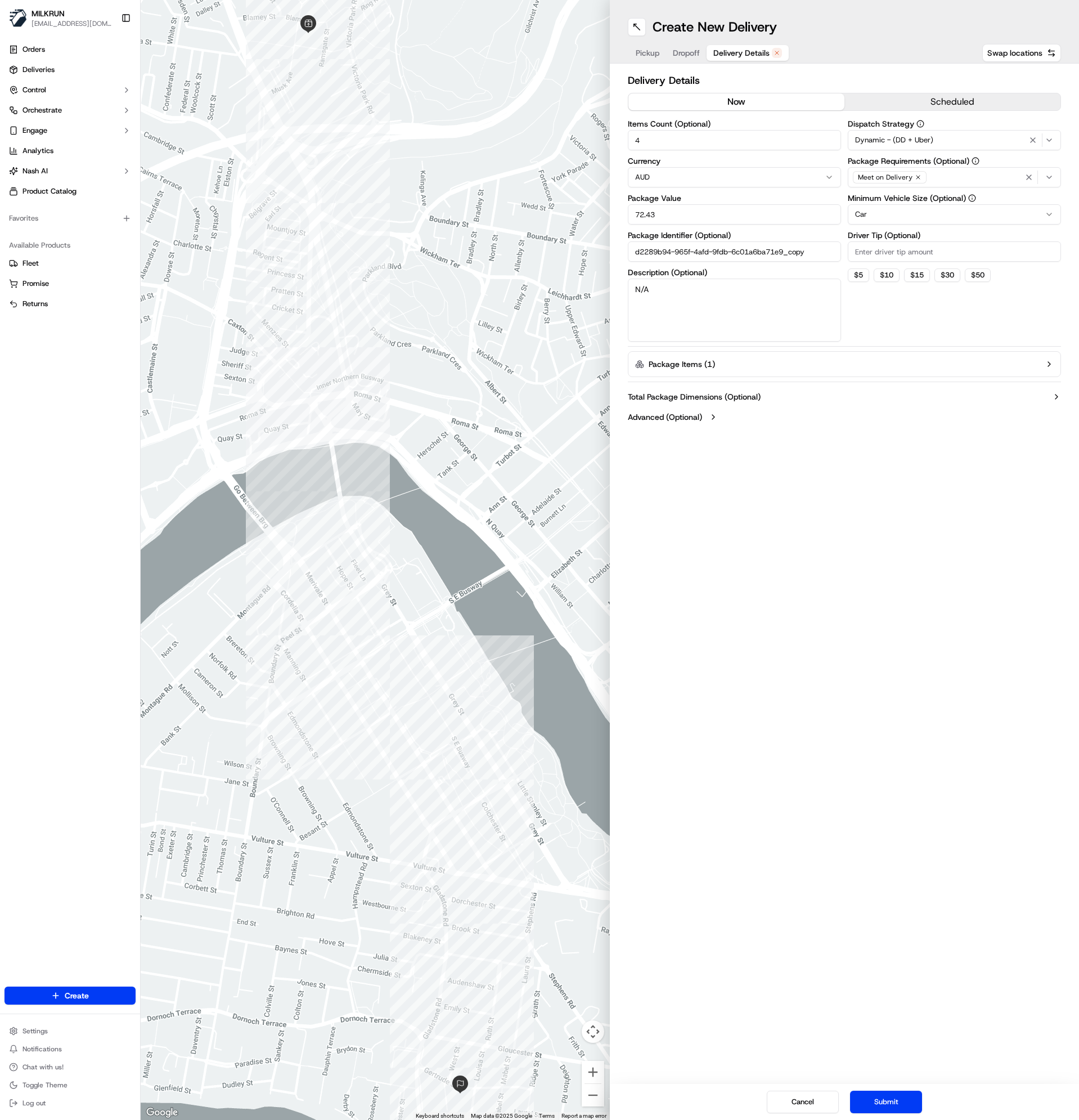
click at [701, 100] on button "now" at bounding box center [736, 102] width 216 height 17
click at [887, 1103] on button "Submit" at bounding box center [886, 1102] width 72 height 23
click at [1064, 17] on icon "Notifications (F8)" at bounding box center [1061, 18] width 9 height 9
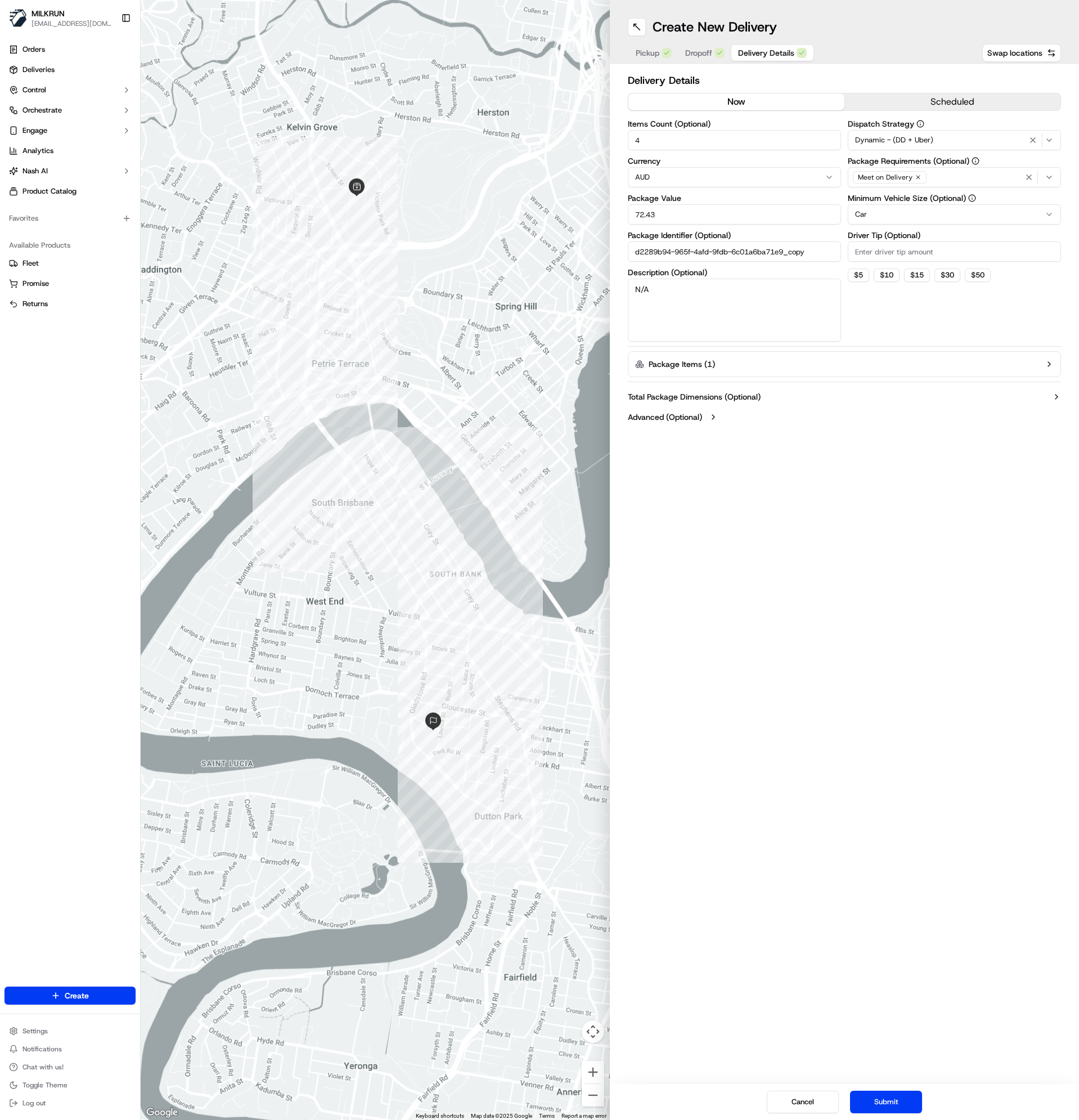
drag, startPoint x: 467, startPoint y: 145, endPoint x: 405, endPoint y: 243, distance: 116.0
click at [405, 243] on div at bounding box center [375, 560] width 469 height 1120
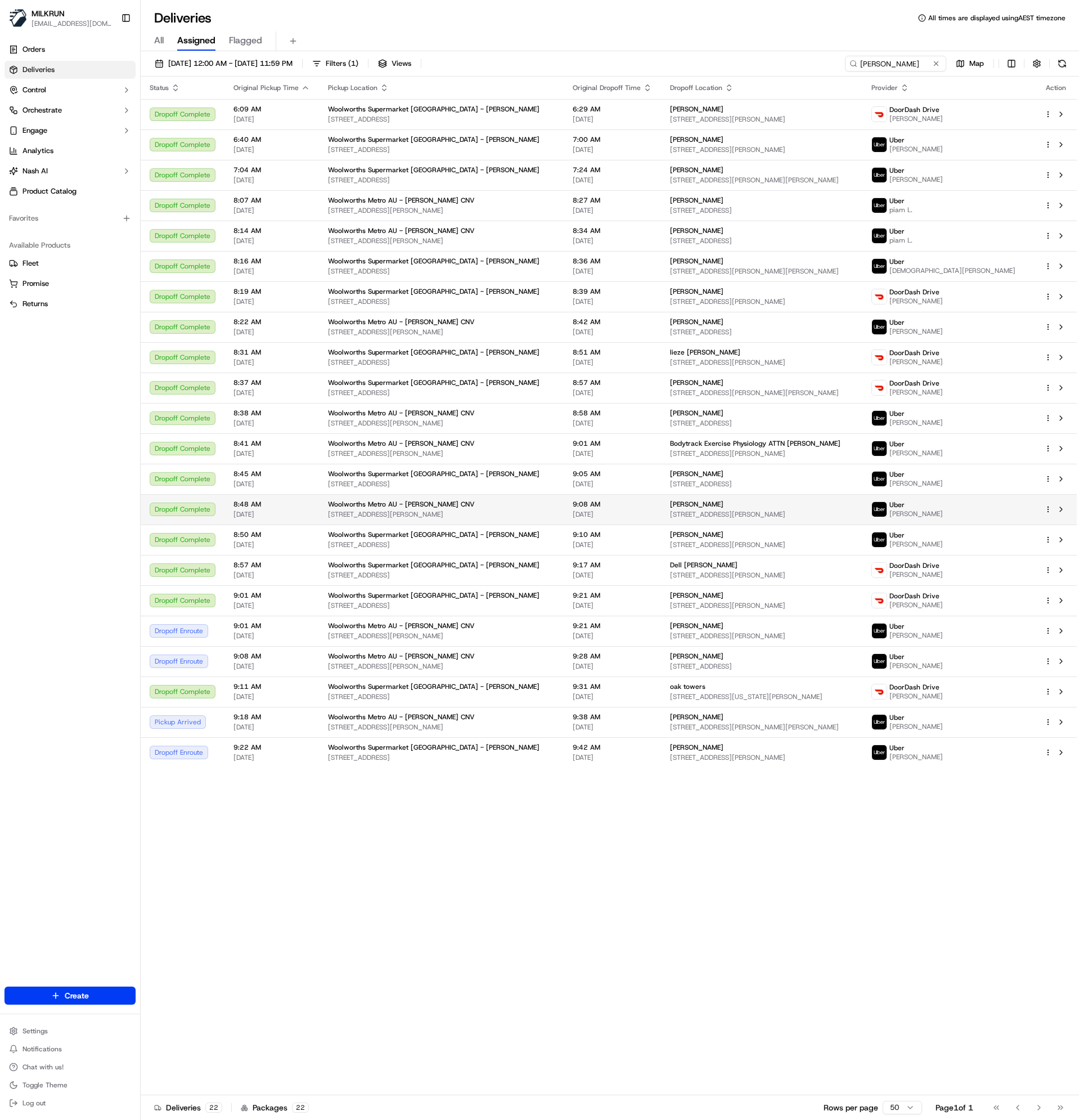
click at [786, 506] on div "[PERSON_NAME]" at bounding box center [761, 504] width 183 height 9
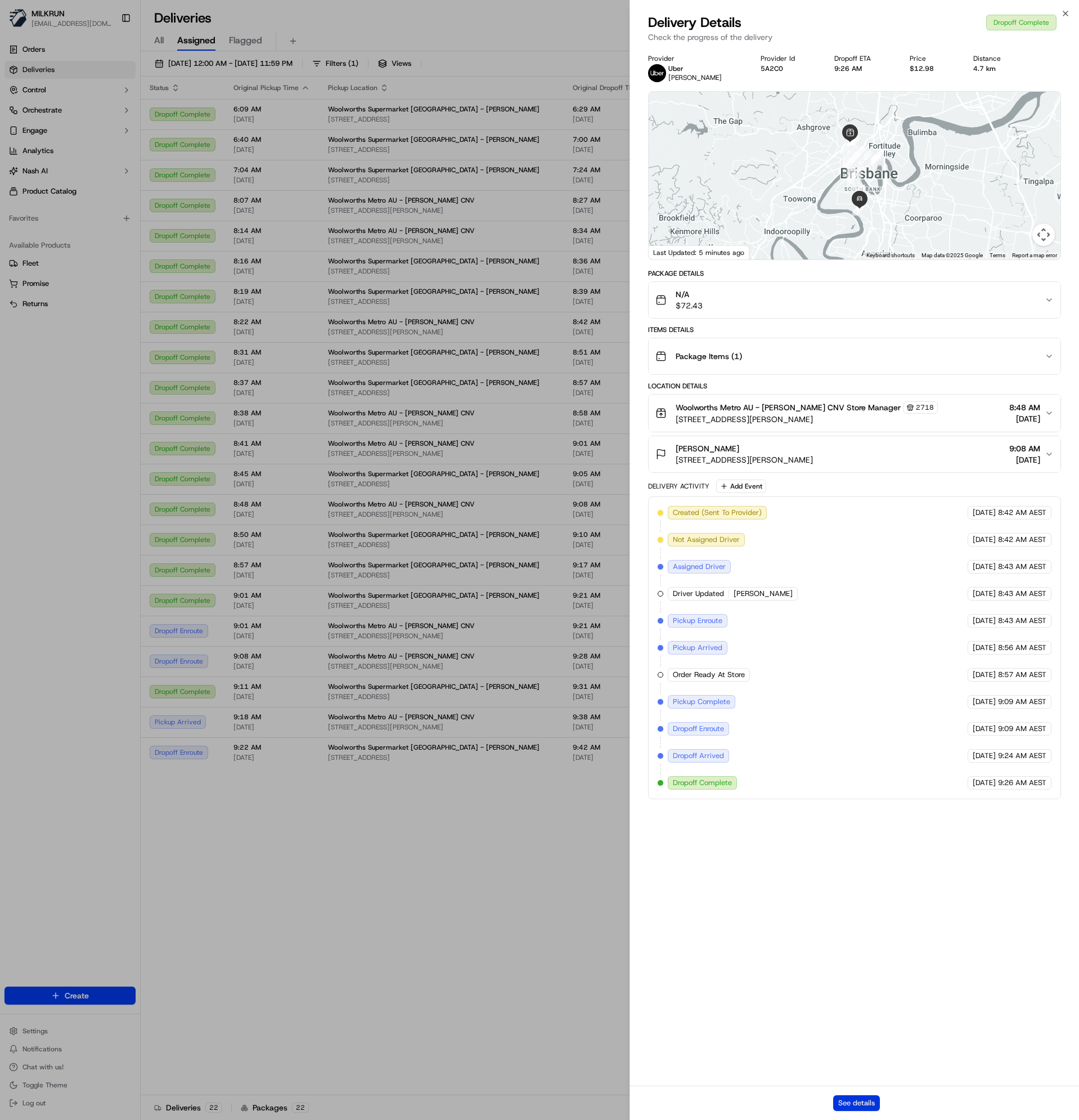
click at [870, 1102] on button "See details" at bounding box center [857, 1103] width 47 height 16
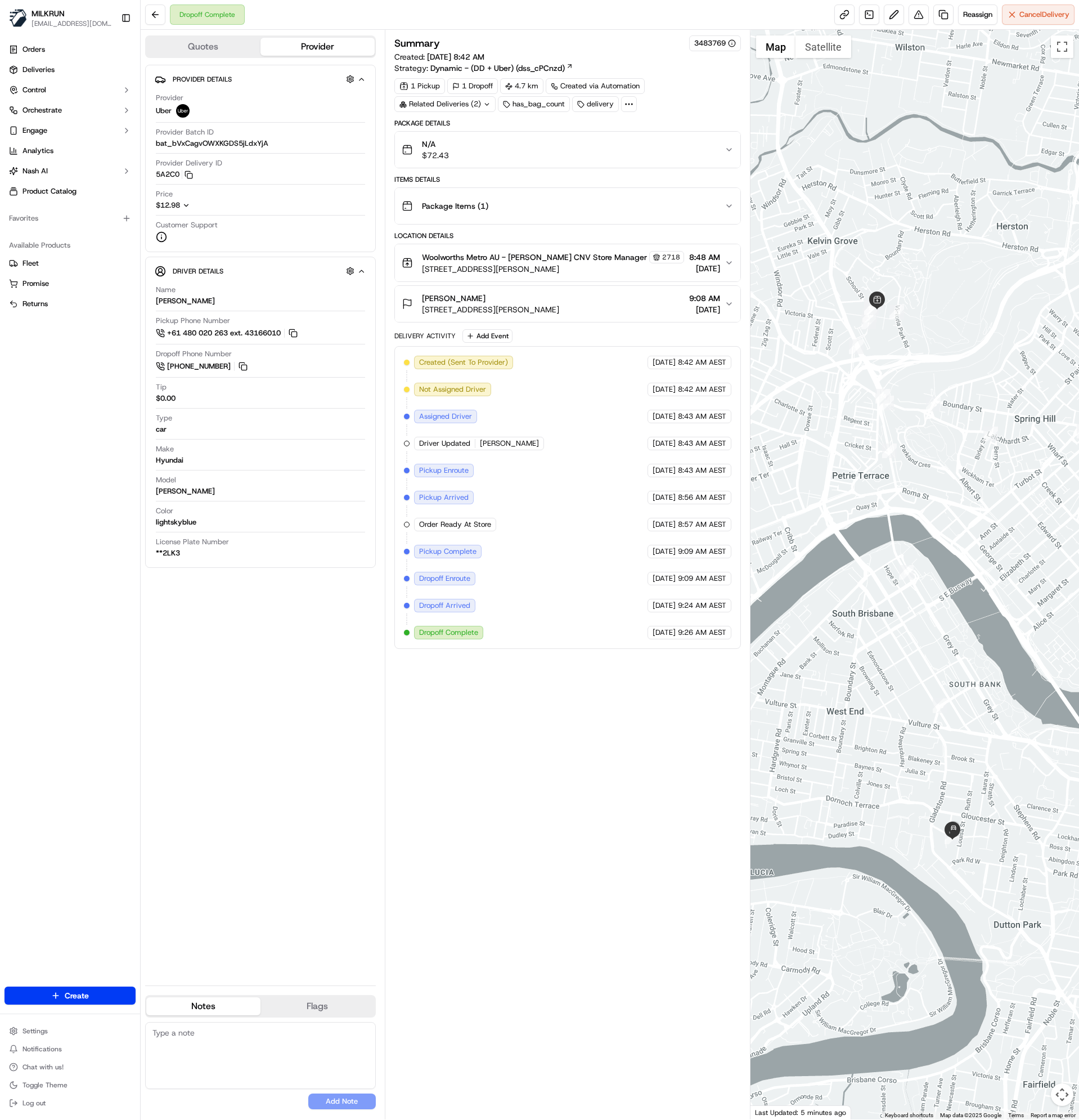
click at [241, 769] on div "Provider Details Hidden ( 3 ) Provider Uber Provider Batch ID bat_bVxCagvOWXKGD…" at bounding box center [260, 521] width 231 height 912
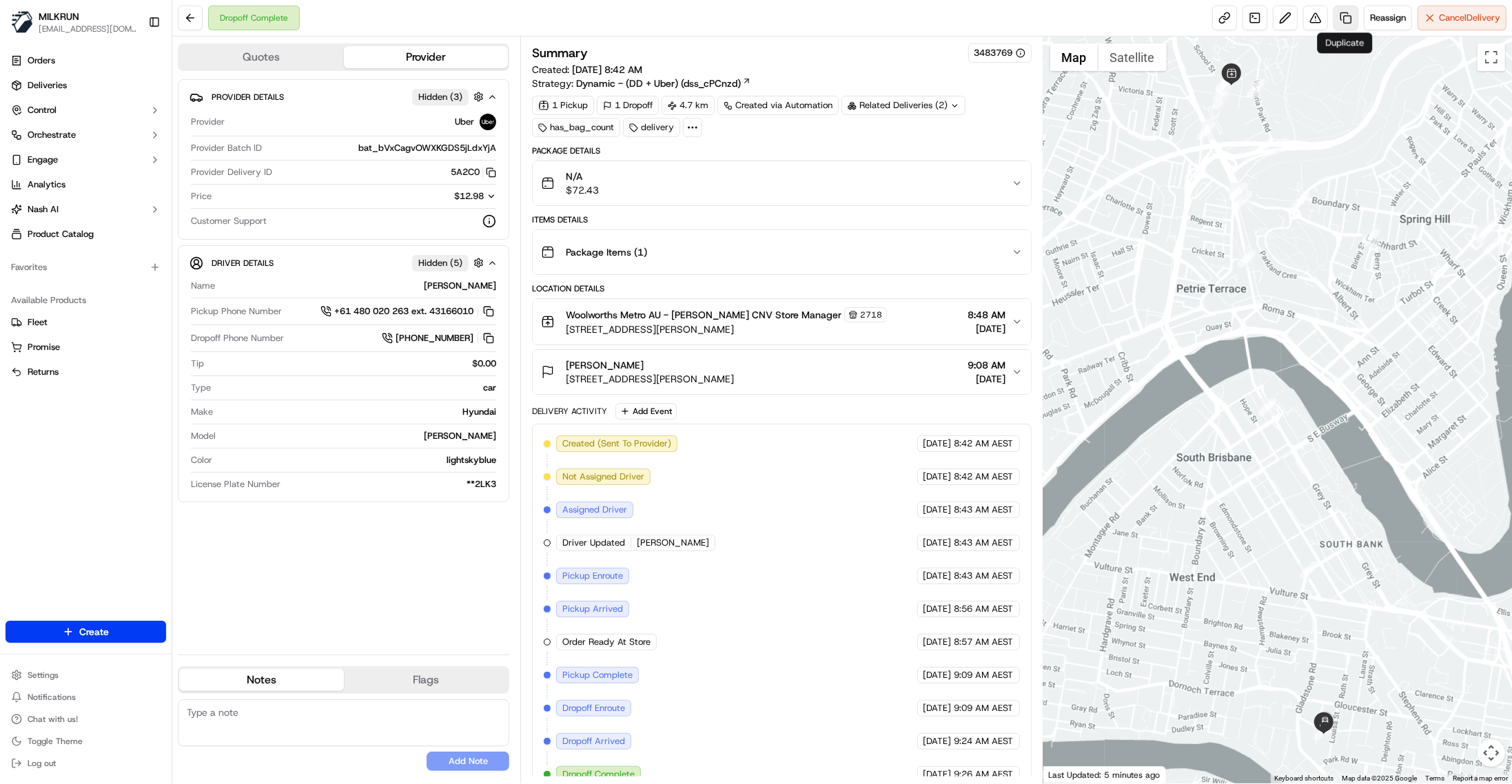
click at [1321, 13] on link at bounding box center [1346, 17] width 25 height 25
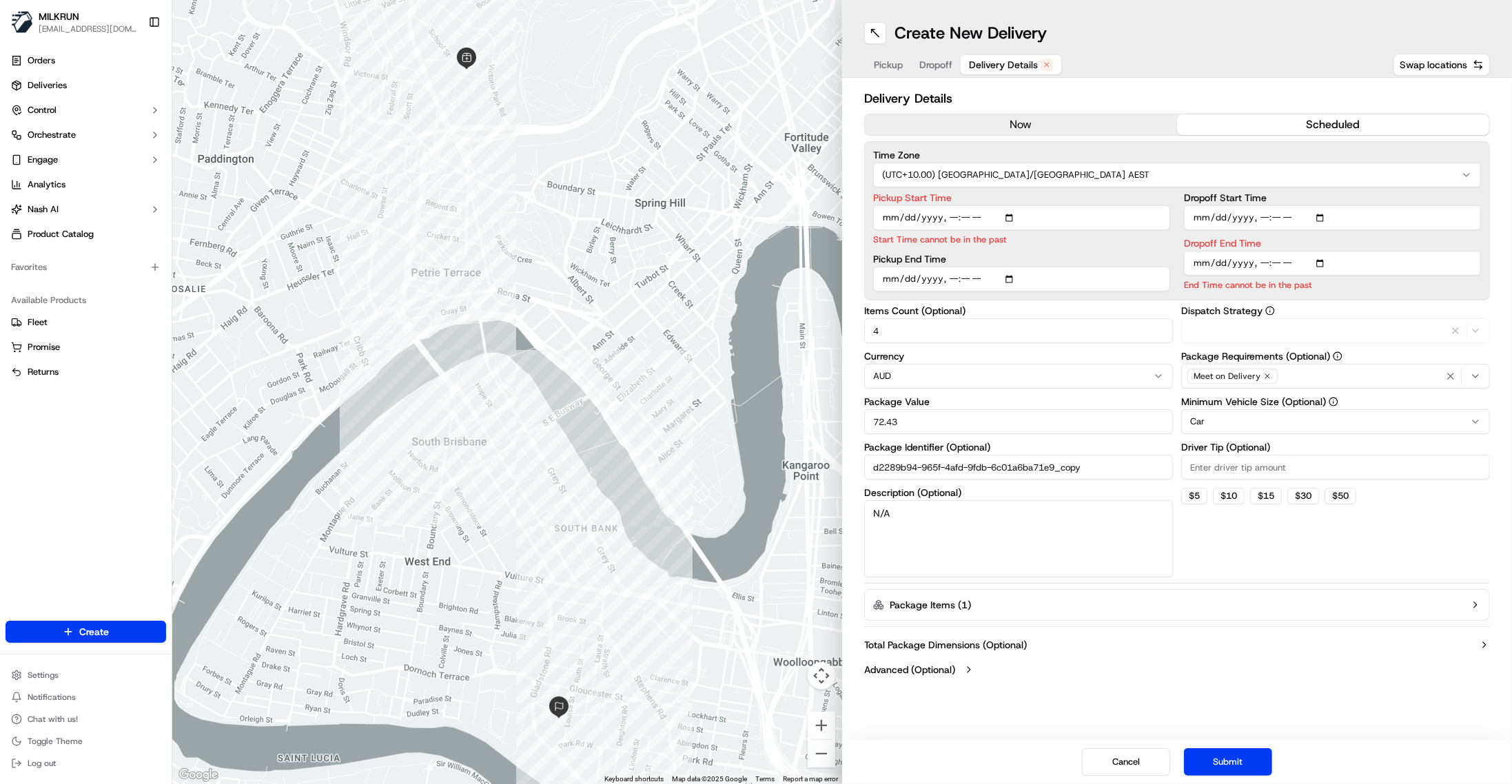
click at [1000, 69] on span "Delivery Details" at bounding box center [1004, 64] width 69 height 13
click at [981, 133] on button "now" at bounding box center [1021, 125] width 312 height 21
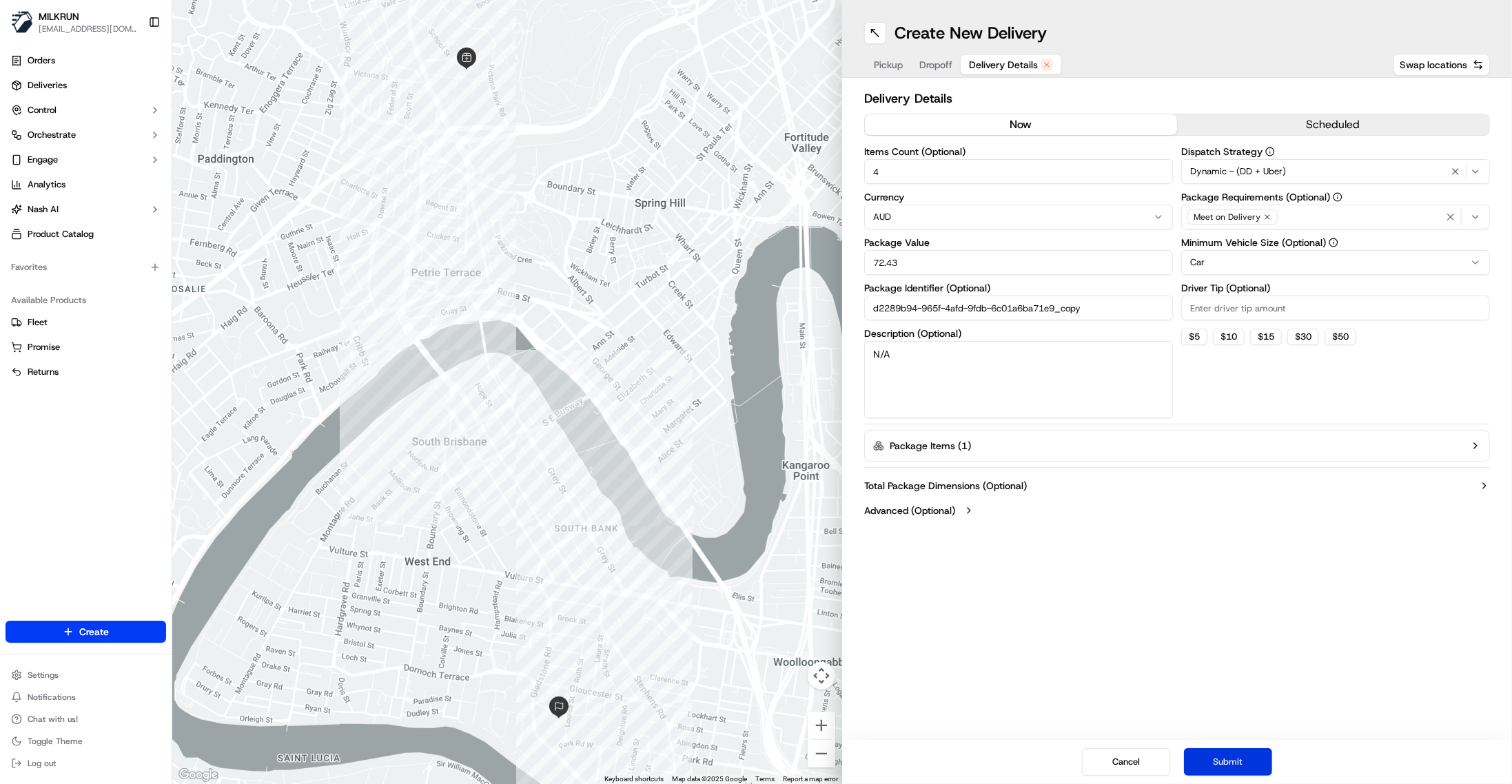
click at [1234, 768] on button "Submit" at bounding box center [1228, 762] width 88 height 28
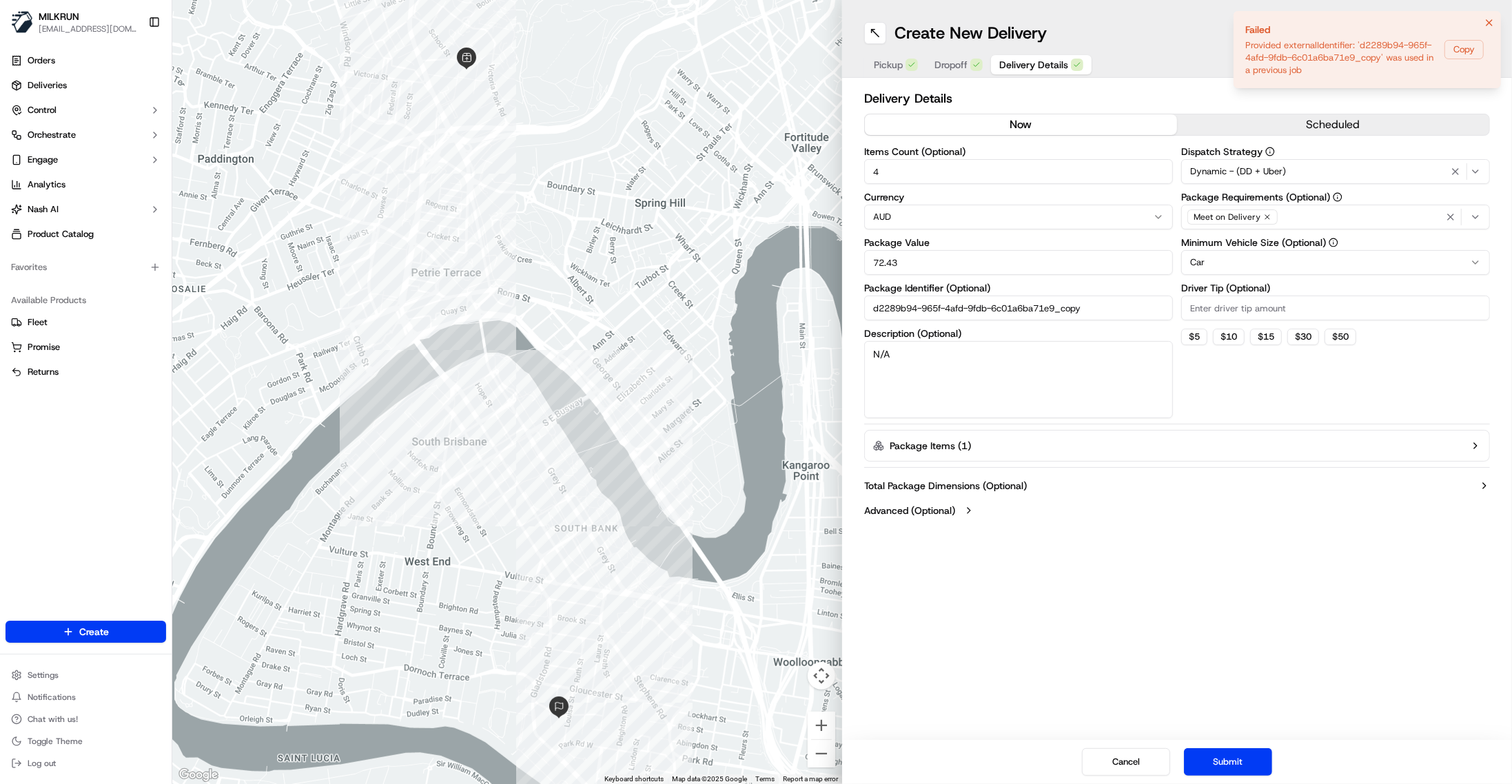
click at [1100, 312] on input "d2289b94-965f-4afd-9fdb-6c01a6ba71e9_copy" at bounding box center [1018, 307] width 309 height 25
drag, startPoint x: 1102, startPoint y: 308, endPoint x: 837, endPoint y: 320, distance: 265.3
click at [837, 320] on div "← Move left → Move right ↑ Move up ↓ Move down + Zoom in - Zoom out Home Jump l…" at bounding box center [842, 392] width 1340 height 784
drag, startPoint x: 1124, startPoint y: 314, endPoint x: 1114, endPoint y: 316, distance: 10.2
click at [1123, 315] on input "d2289b94-965f-4afd-9fdb-6c01a6ba71e9_copy" at bounding box center [1018, 307] width 309 height 25
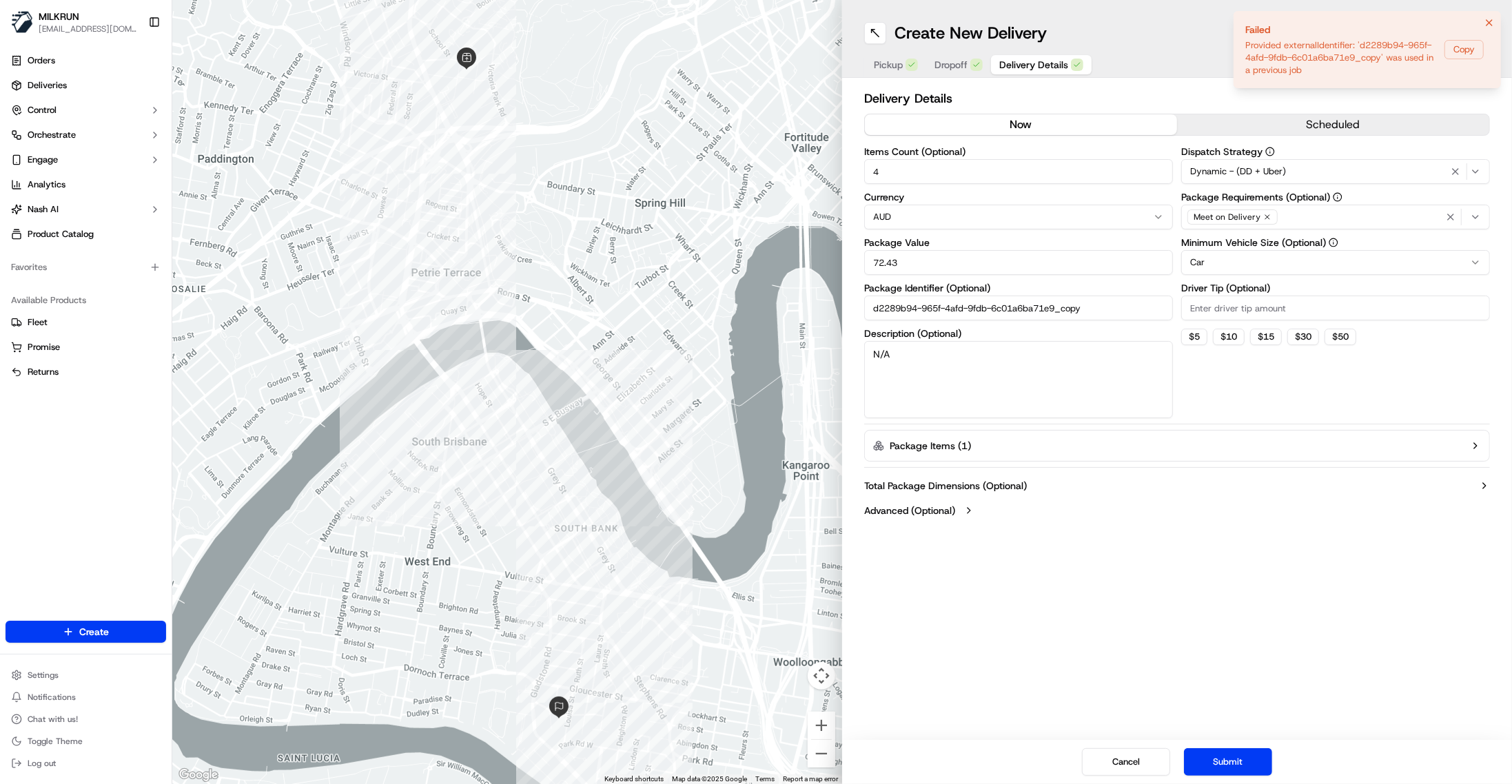
click at [1090, 307] on input "d2289b94-965f-4afd-9fdb-6c01a6ba71e9_copy" at bounding box center [1018, 307] width 309 height 25
drag, startPoint x: 1089, startPoint y: 309, endPoint x: 1066, endPoint y: 310, distance: 23.0
click at [1066, 310] on input "d2289b94-965f-4afd-9fdb-6c01a6ba71e9_copy" at bounding box center [1018, 307] width 309 height 25
type input "d2289b94-965f-4afd-9fdb-6c01a6ba71e9_3"
click at [1283, 401] on div "Dispatch Strategy Dynamic - (DD + Uber) Package Requirements (Optional) Meet on…" at bounding box center [1336, 283] width 309 height 271
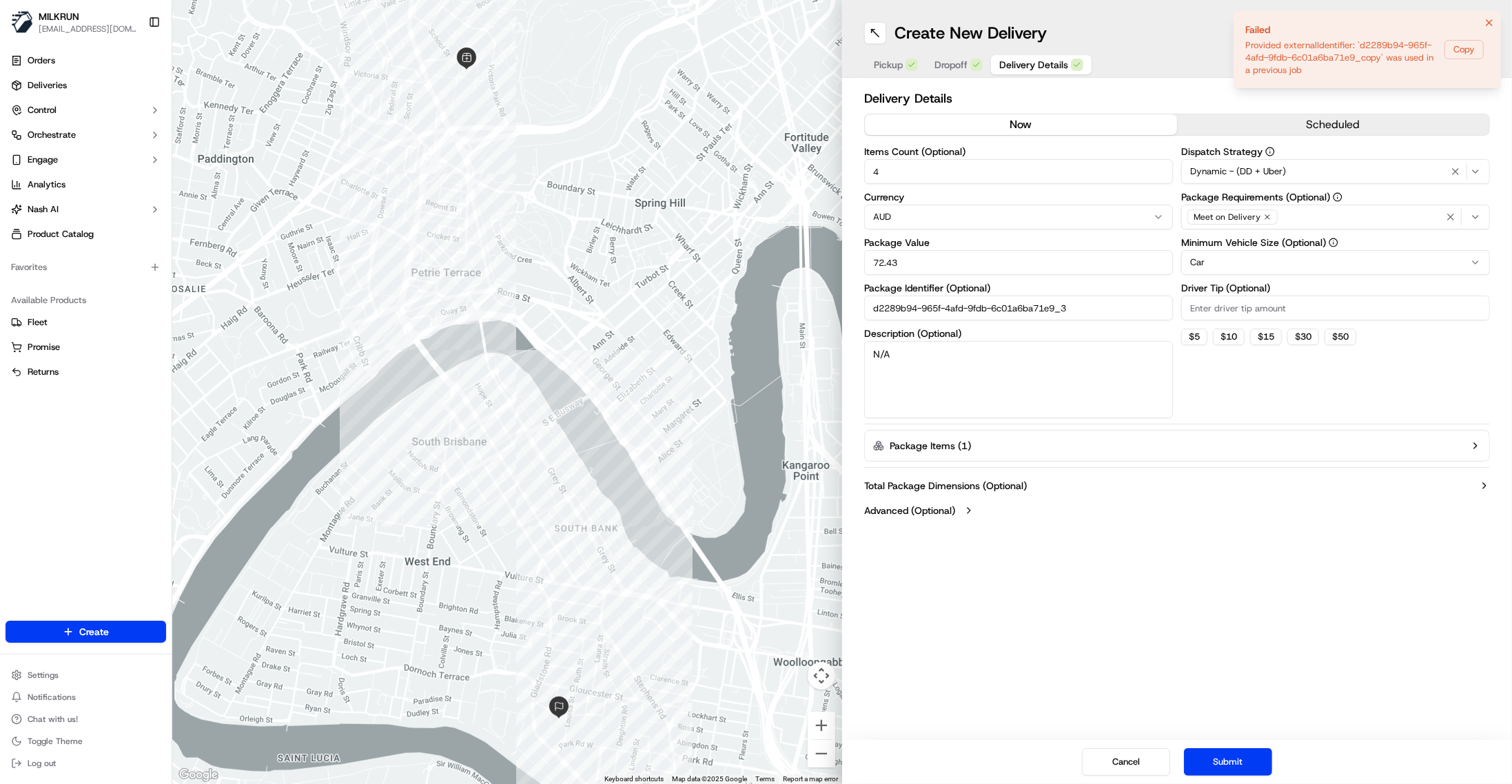
click at [1321, 20] on icon "Notifications (F8)" at bounding box center [1489, 22] width 5 height 5
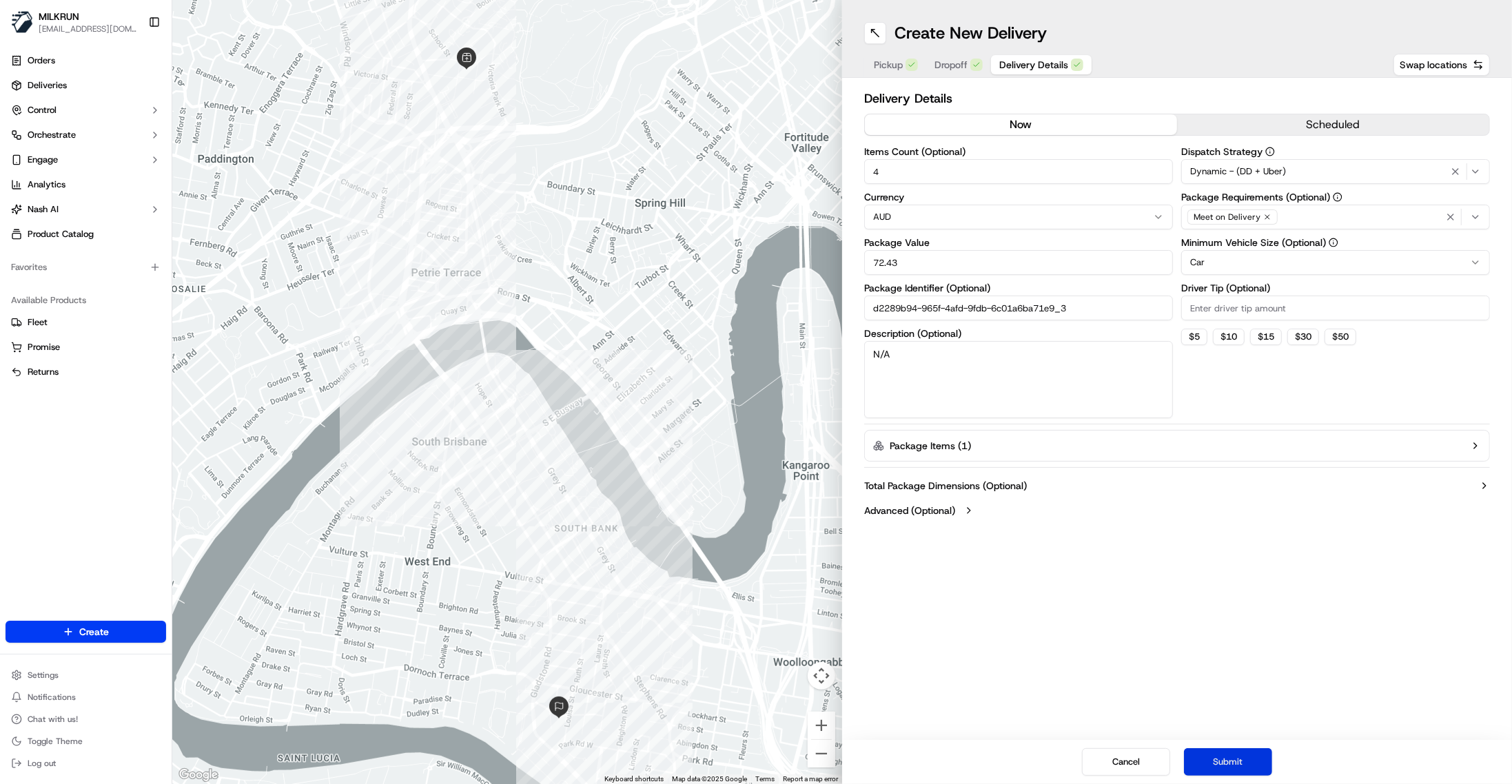
click at [1236, 764] on button "Submit" at bounding box center [1228, 762] width 88 height 28
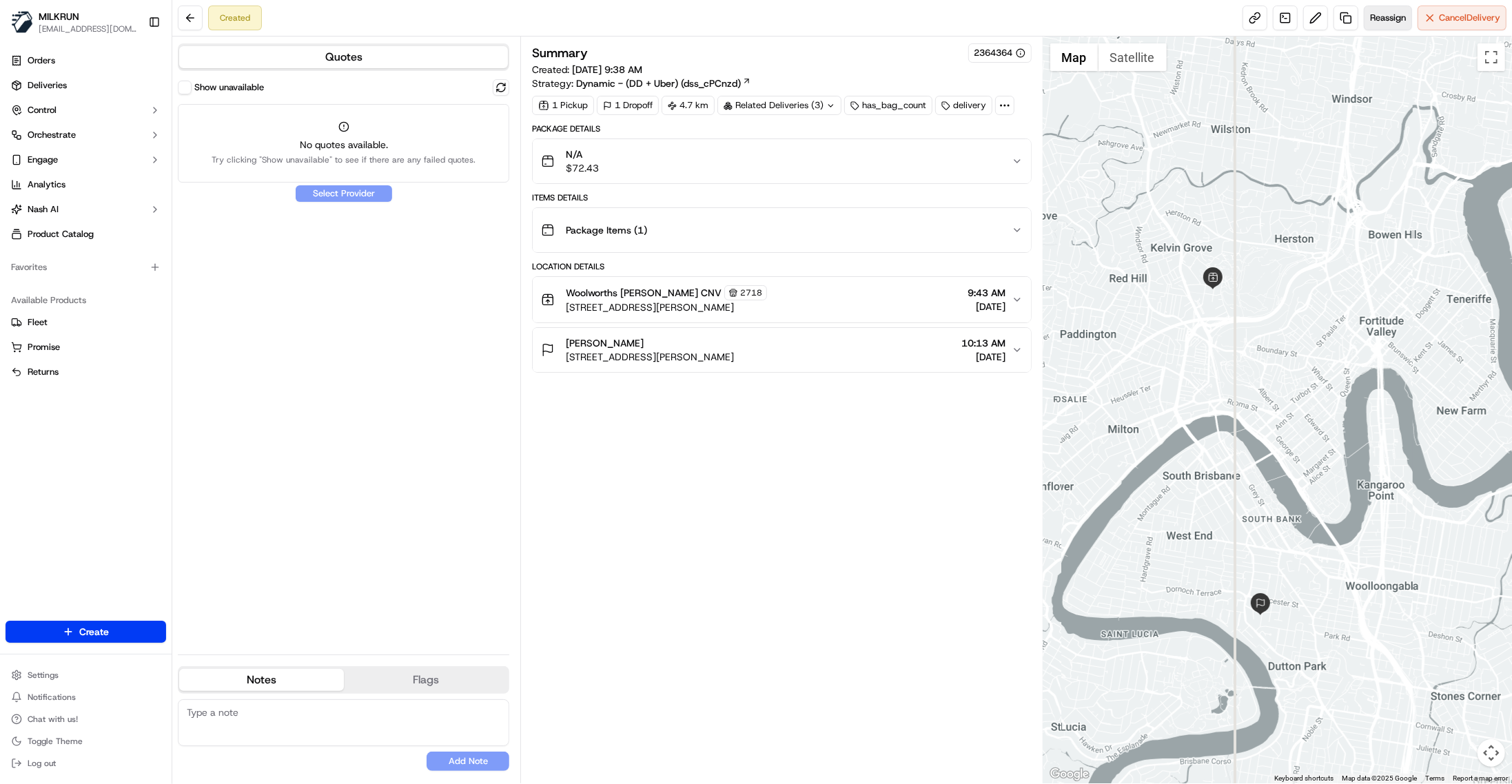
click at [1321, 20] on span "Reassign" at bounding box center [1388, 18] width 36 height 13
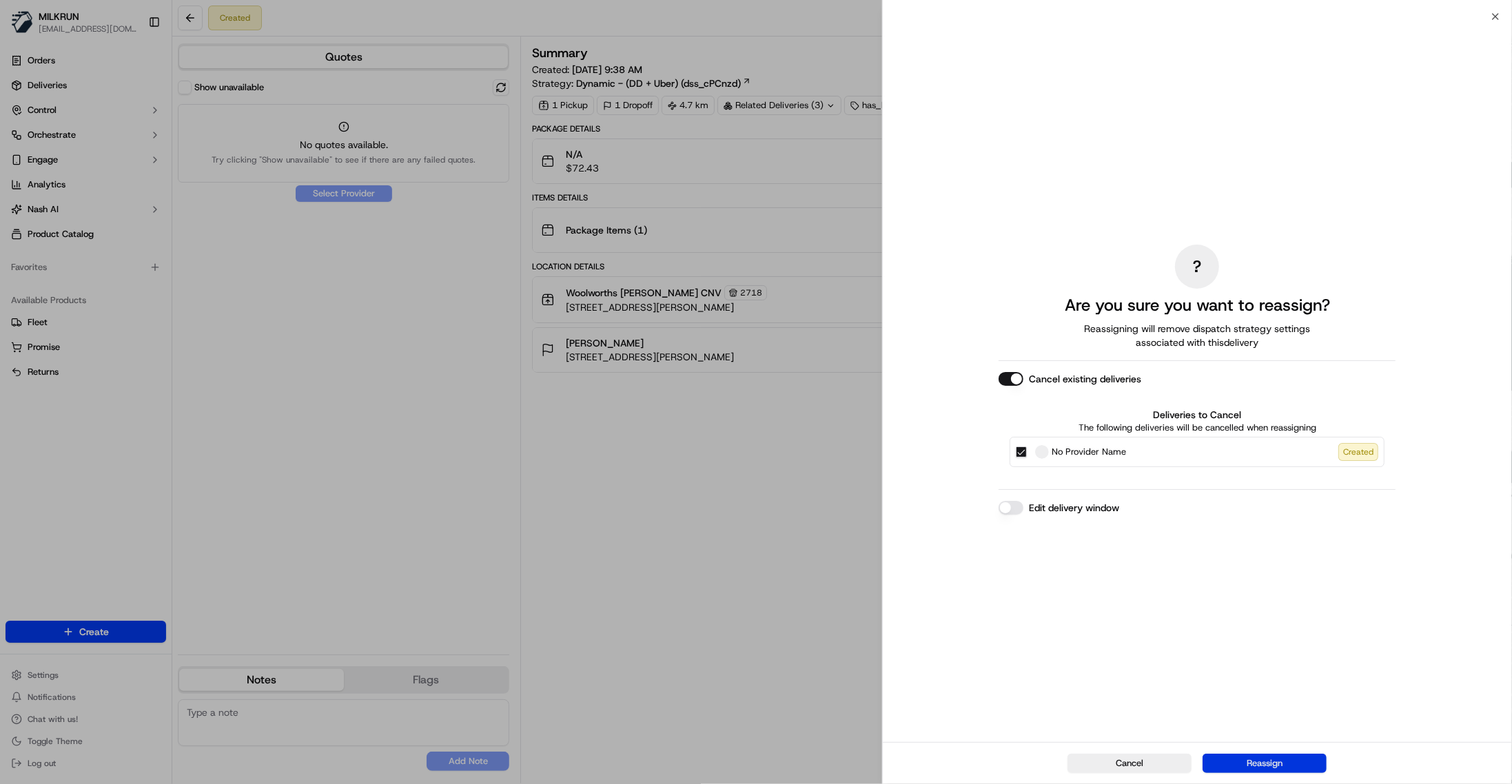
click at [1299, 759] on button "Reassign" at bounding box center [1264, 763] width 124 height 19
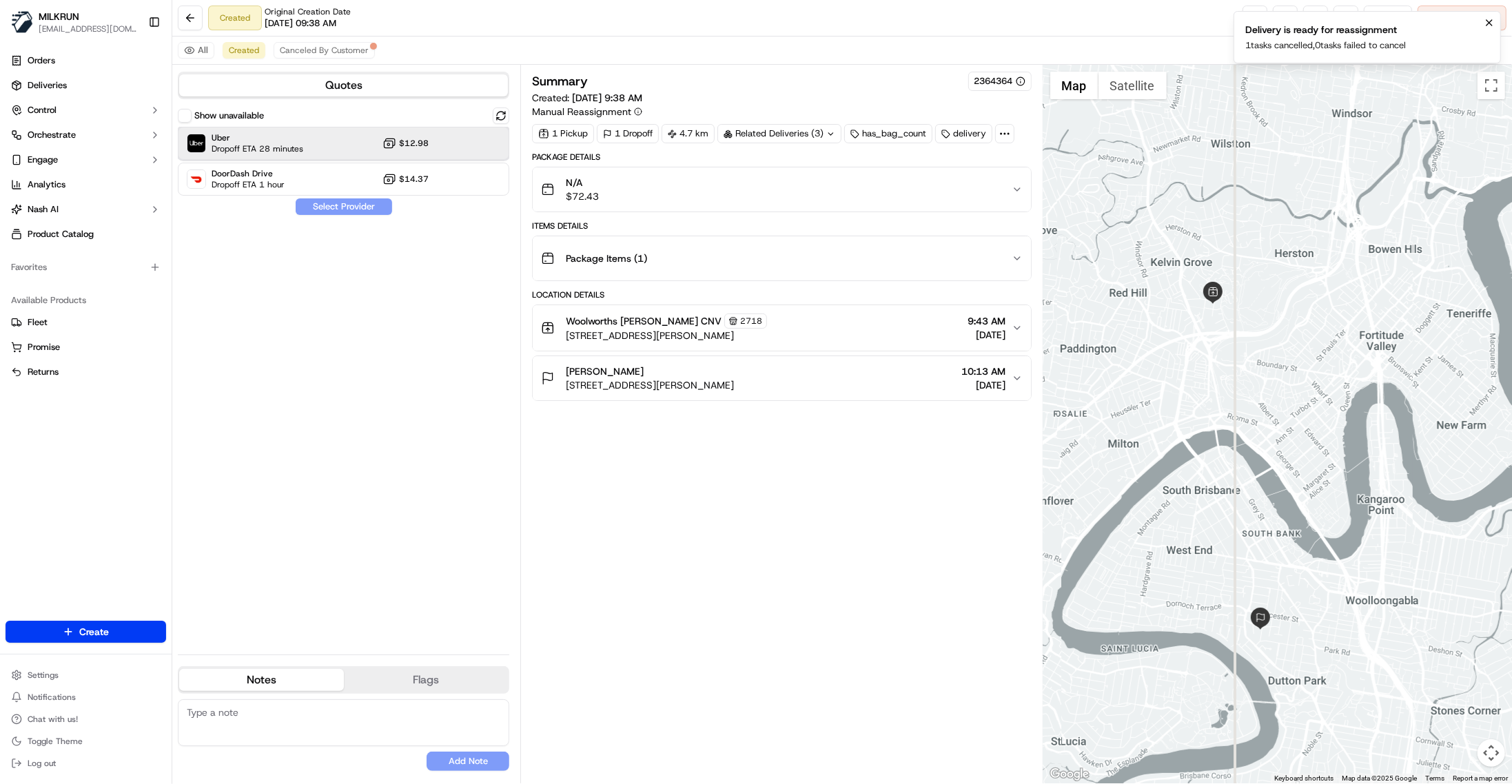
click at [446, 142] on div "Uber Dropoff ETA 28 minutes $12.98" at bounding box center [344, 143] width 332 height 33
click at [352, 208] on button "Assign Provider" at bounding box center [344, 207] width 98 height 16
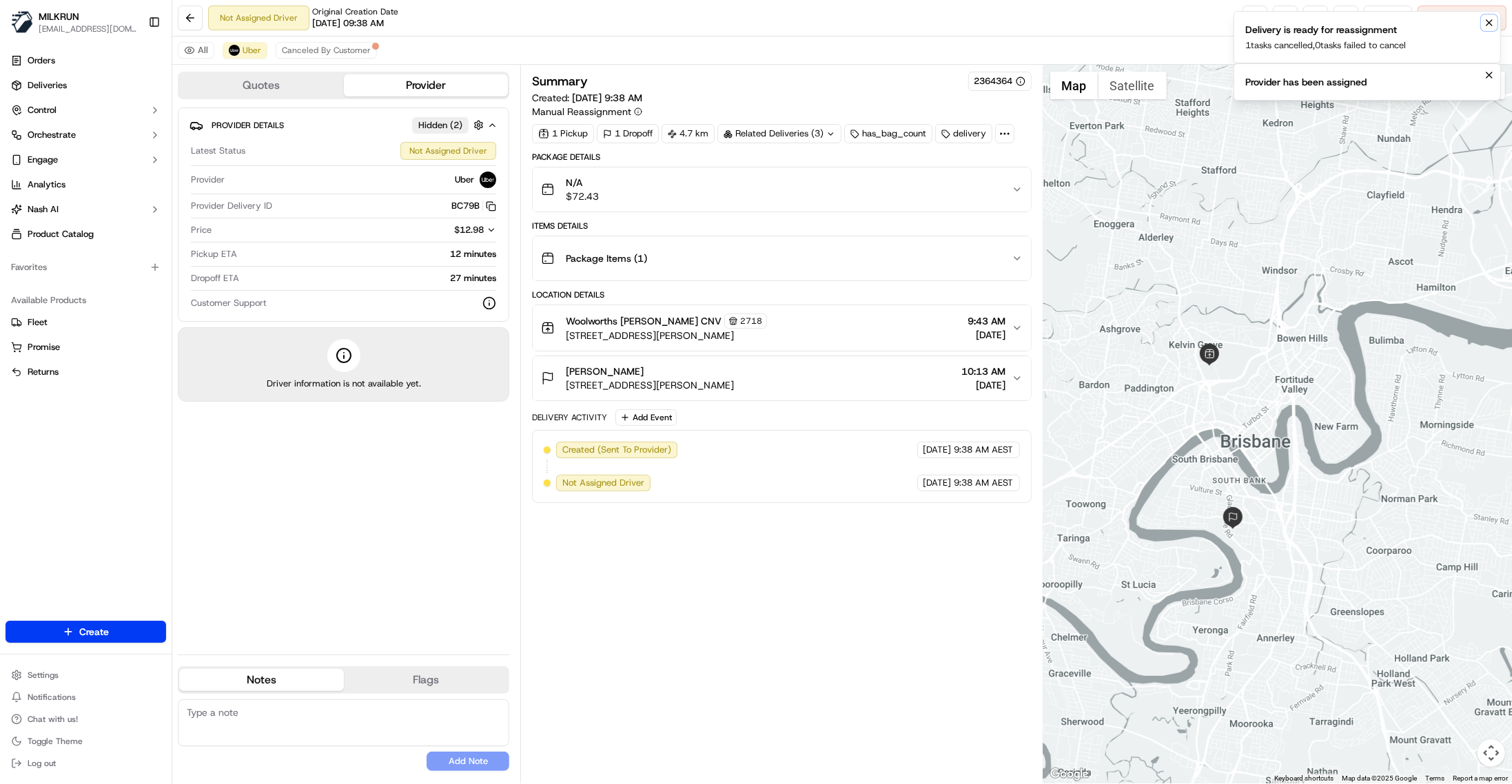
click at [1321, 25] on icon "Notifications (F8)" at bounding box center [1489, 22] width 11 height 11
click at [1321, 22] on icon "Notifications (F8)" at bounding box center [1489, 22] width 11 height 11
click at [1122, 31] on div "Not Assigned Driver Original Creation Date [DATE] 09:38 AM Reassign Cancel Deli…" at bounding box center [842, 18] width 1340 height 37
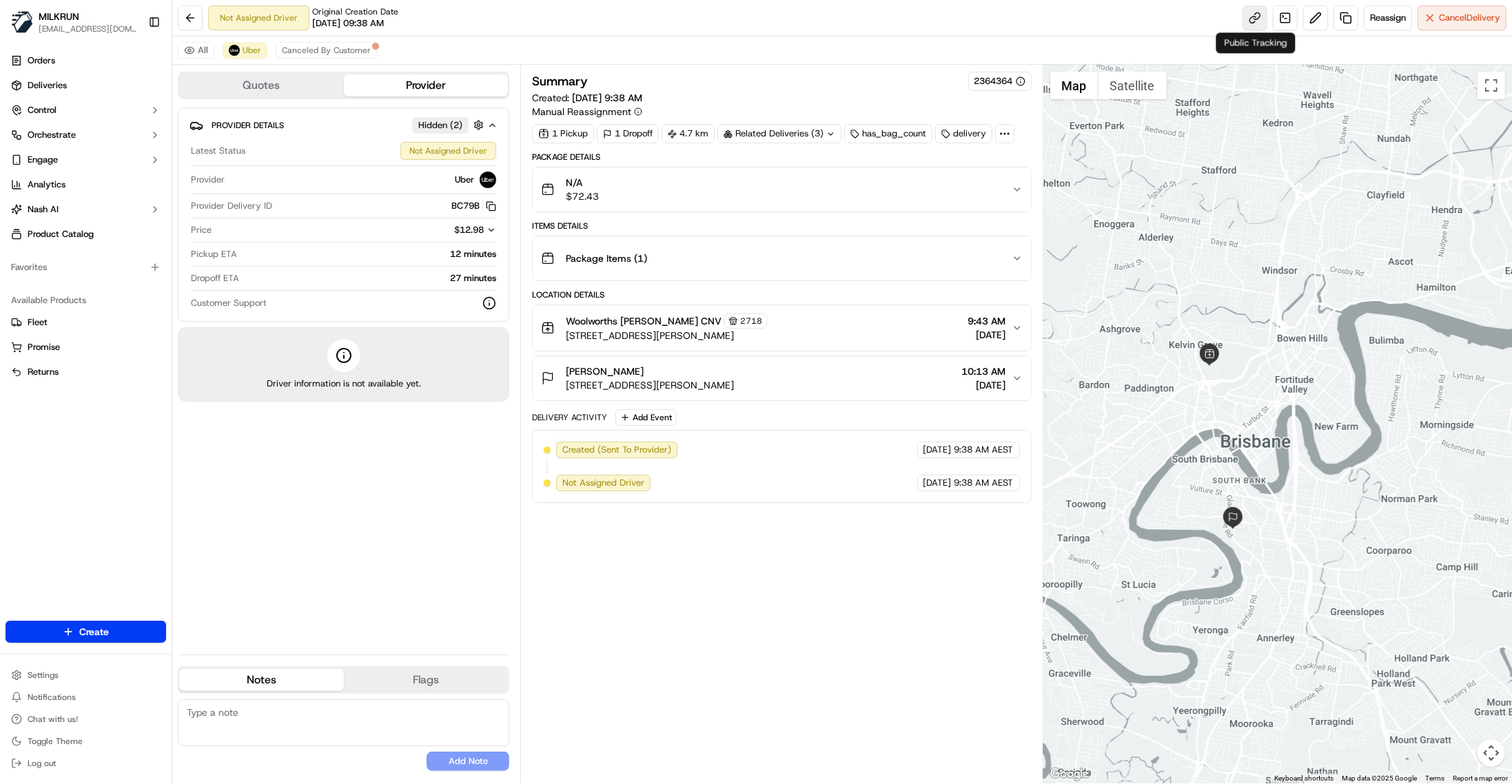
click at [1253, 16] on link at bounding box center [1255, 17] width 25 height 25
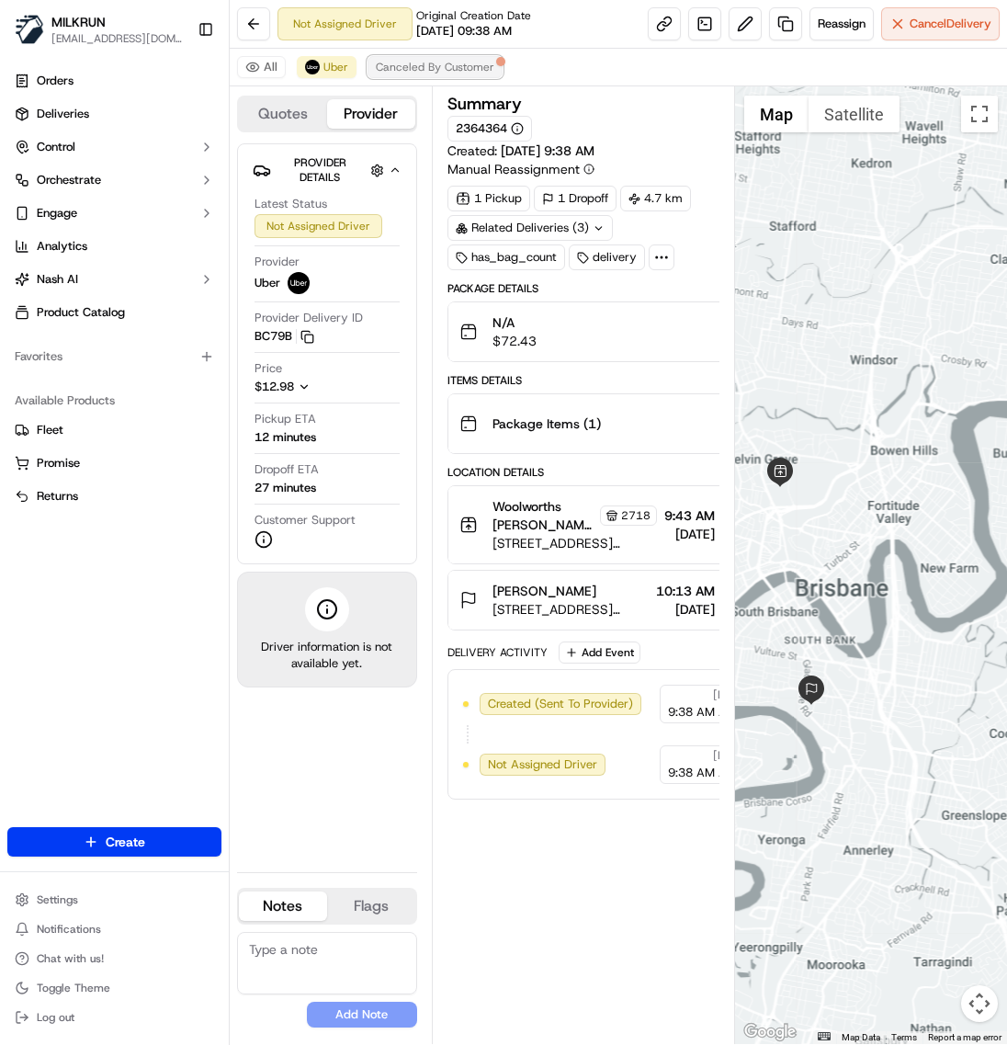
click at [459, 62] on span "Canceled By Customer" at bounding box center [435, 67] width 119 height 15
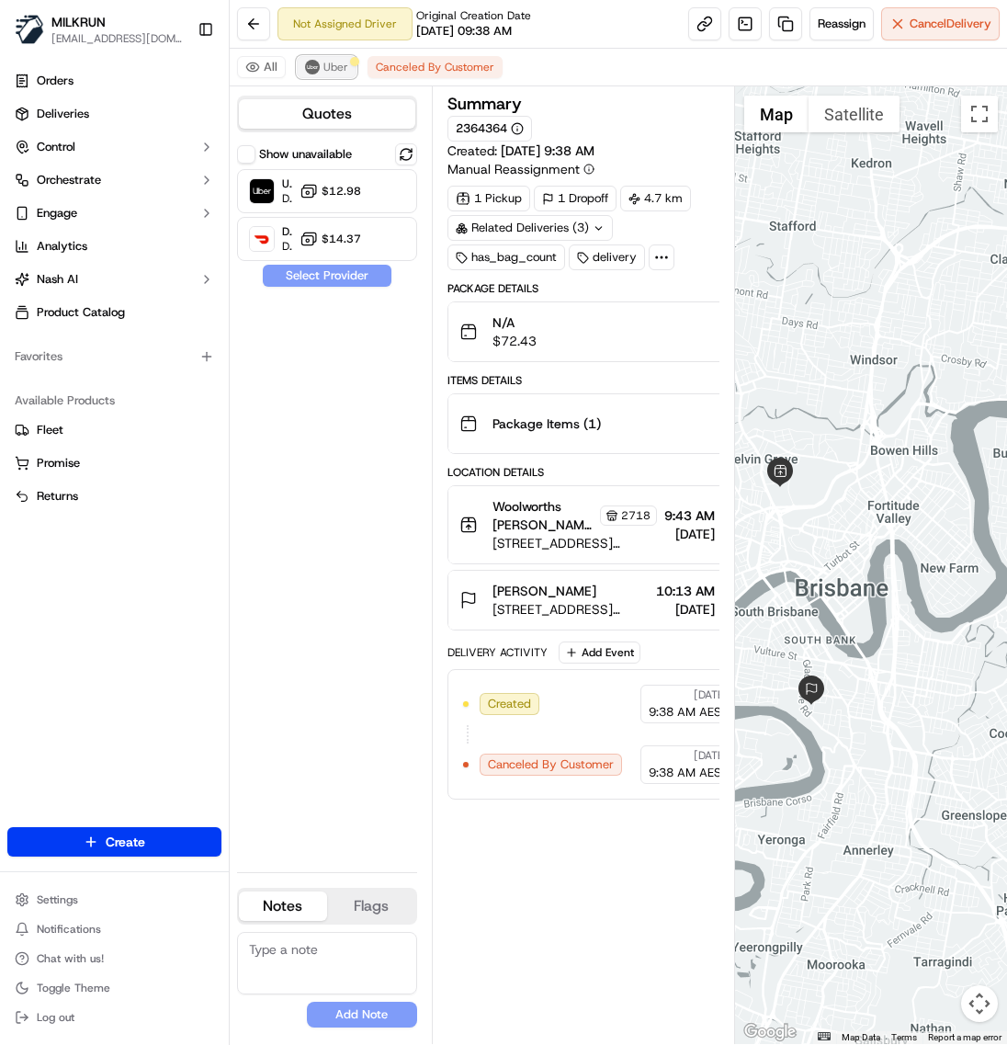
click at [323, 70] on span "Uber" at bounding box center [335, 67] width 25 height 15
